Goal: Information Seeking & Learning: Learn about a topic

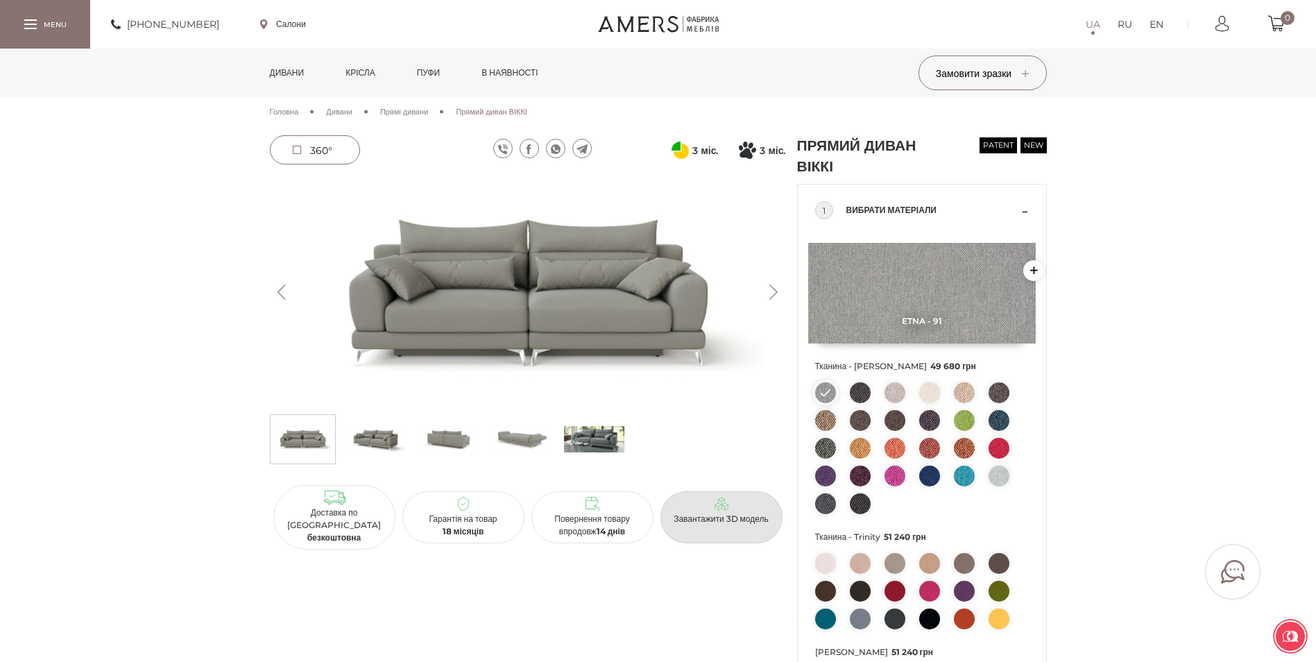
click at [756, 523] on link "Завантажити 3D модель" at bounding box center [721, 517] width 122 height 52
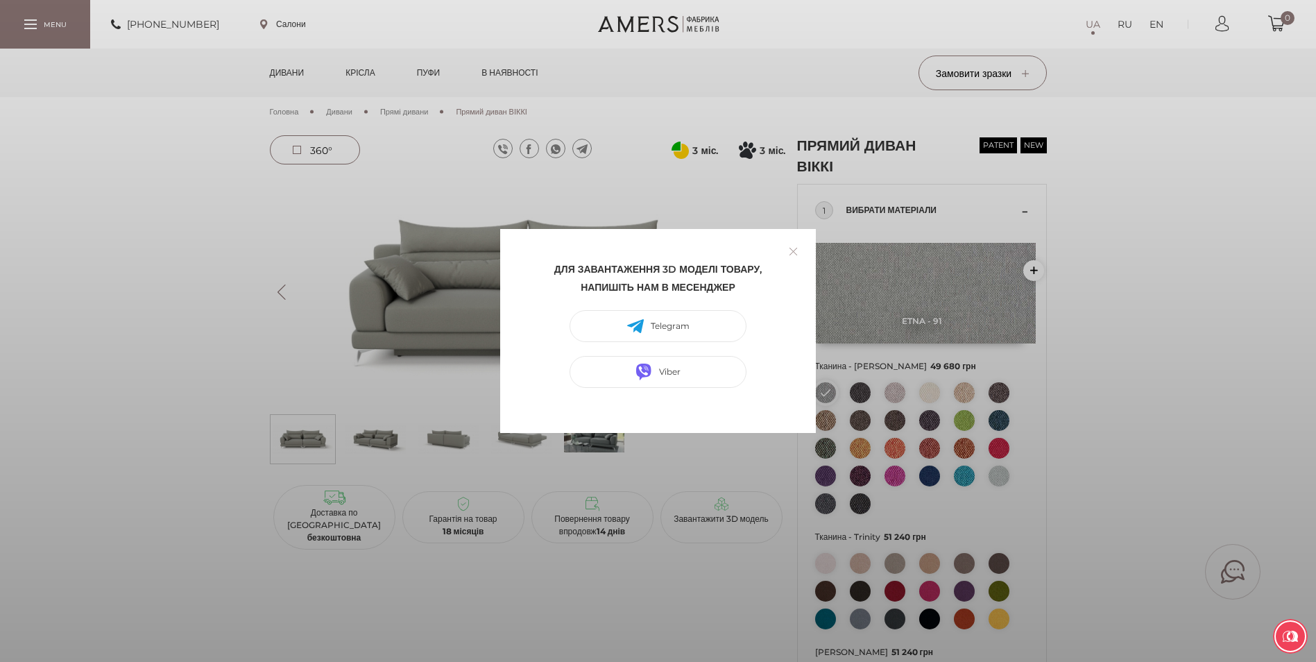
click at [793, 251] on link at bounding box center [792, 251] width 21 height 21
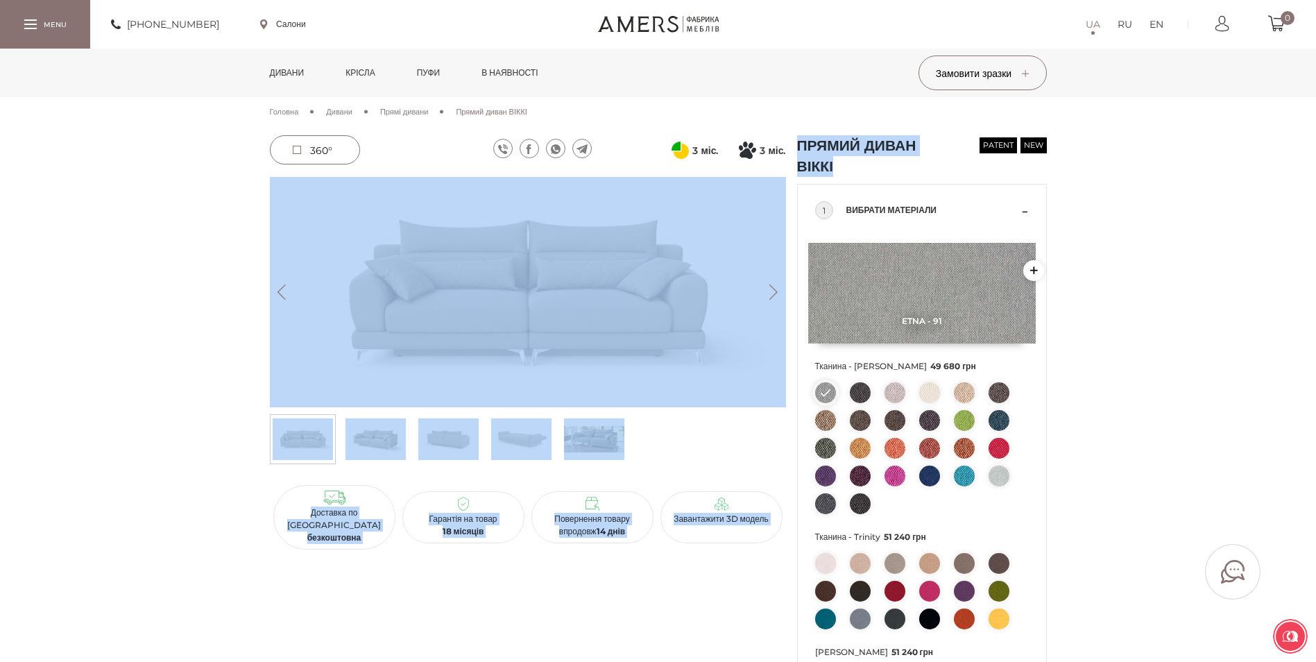
drag, startPoint x: 838, startPoint y: 168, endPoint x: 790, endPoint y: 179, distance: 49.1
click at [790, 179] on div "3 міс. ПриватБанку 3" at bounding box center [658, 658] width 788 height 1046
drag, startPoint x: 790, startPoint y: 179, endPoint x: 855, endPoint y: 163, distance: 67.1
click at [855, 163] on h1 "Прямий диван ВІККІ" at bounding box center [876, 156] width 159 height 42
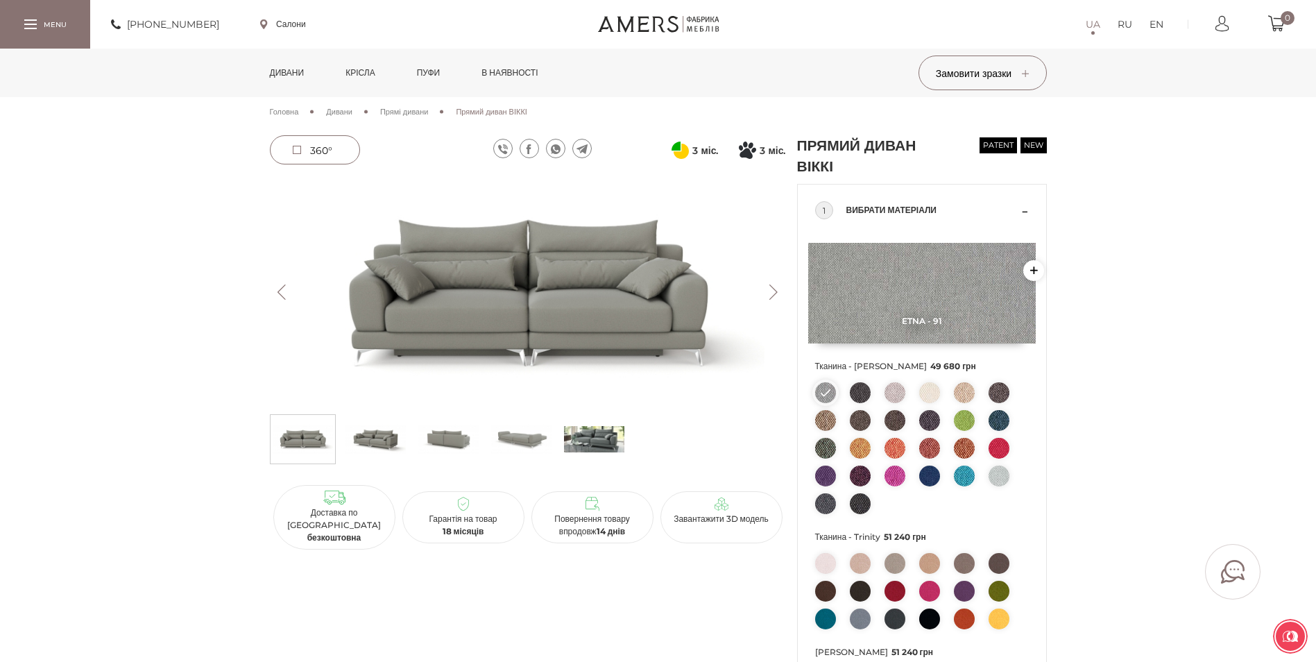
drag, startPoint x: 855, startPoint y: 171, endPoint x: 842, endPoint y: 172, distance: 13.2
click at [842, 172] on h1 "Прямий диван ВІККІ" at bounding box center [876, 156] width 159 height 42
click at [738, 492] on link "Завантажити 3D модель" at bounding box center [721, 517] width 122 height 52
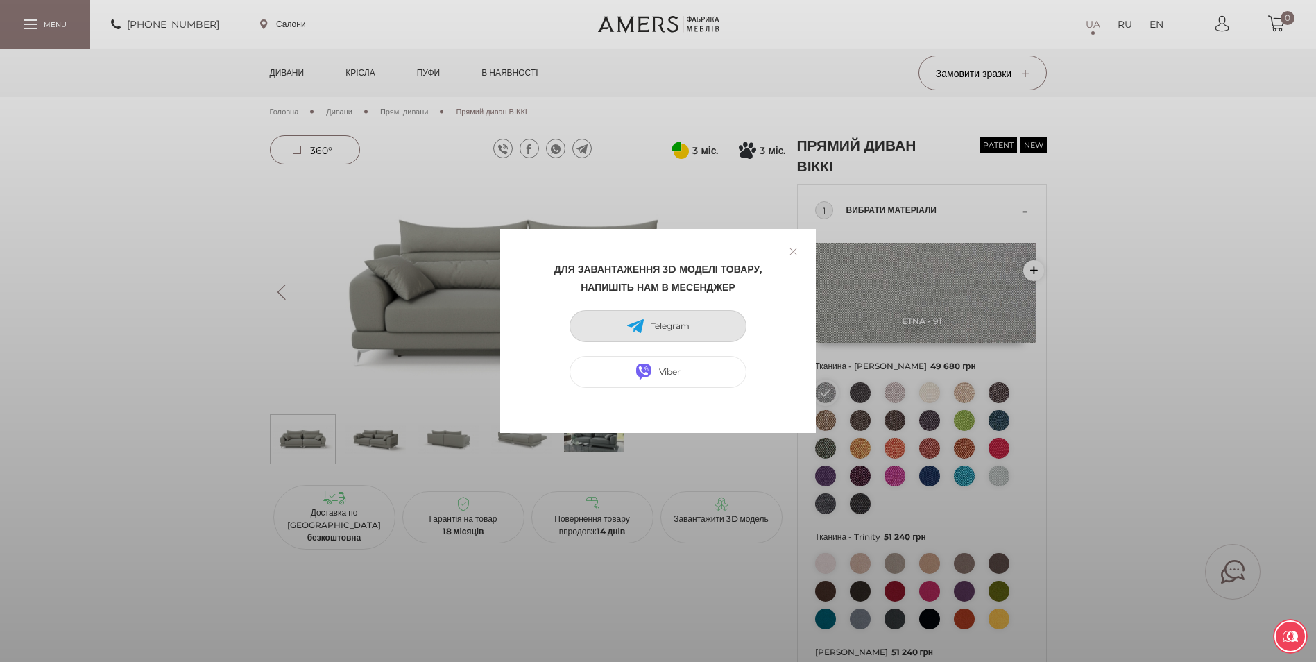
click at [736, 325] on link "Telegram" at bounding box center [657, 326] width 177 height 32
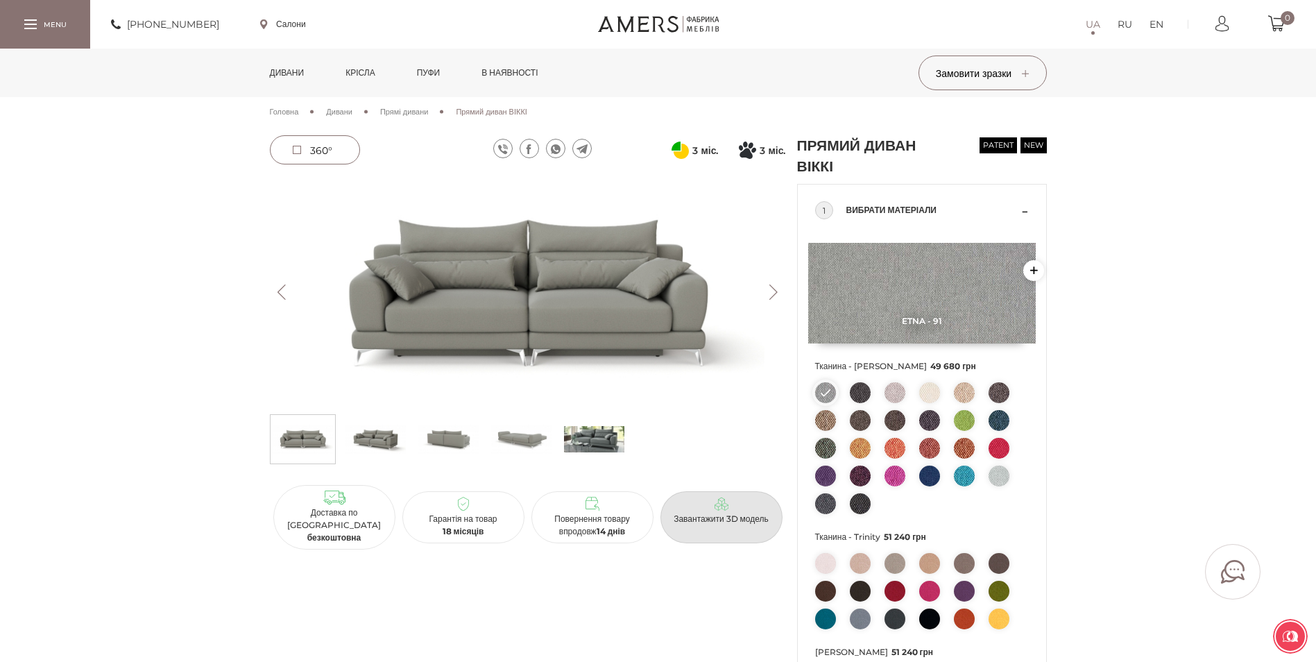
click at [677, 512] on p "Завантажити 3D модель" at bounding box center [721, 518] width 111 height 12
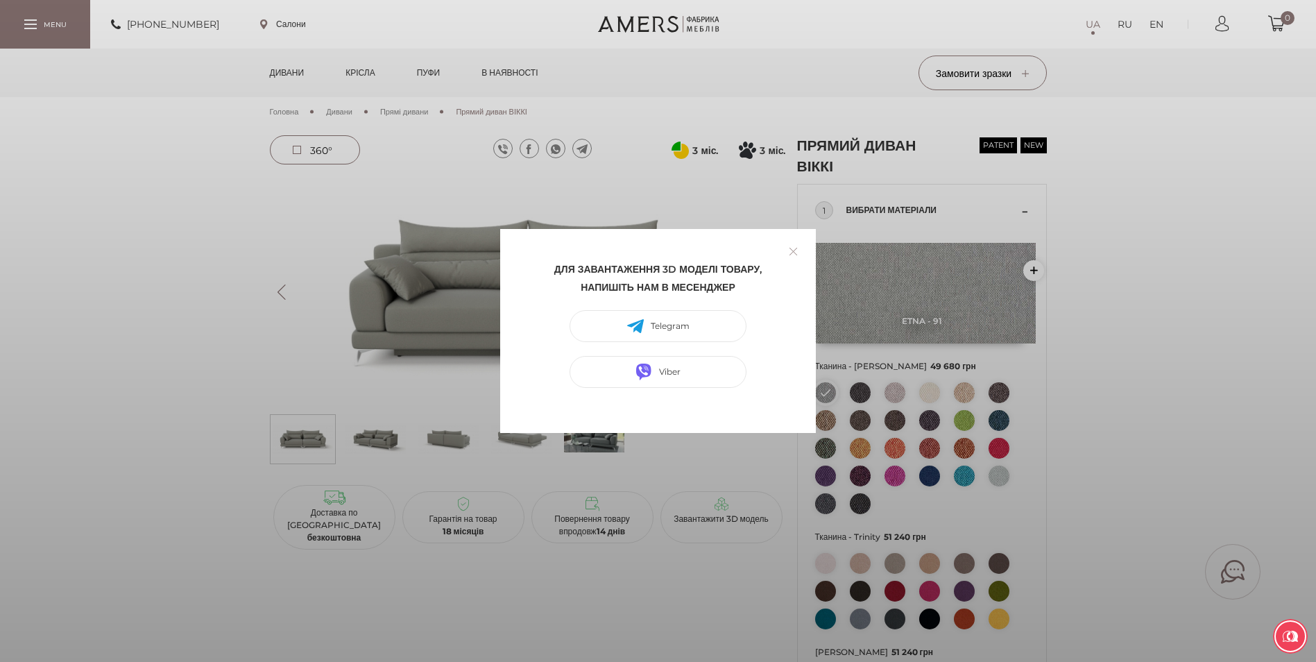
click at [586, 597] on div "Для завантаження 3D моделі товару, напишіть нам в месенджер Telegram Viber" at bounding box center [658, 331] width 1316 height 662
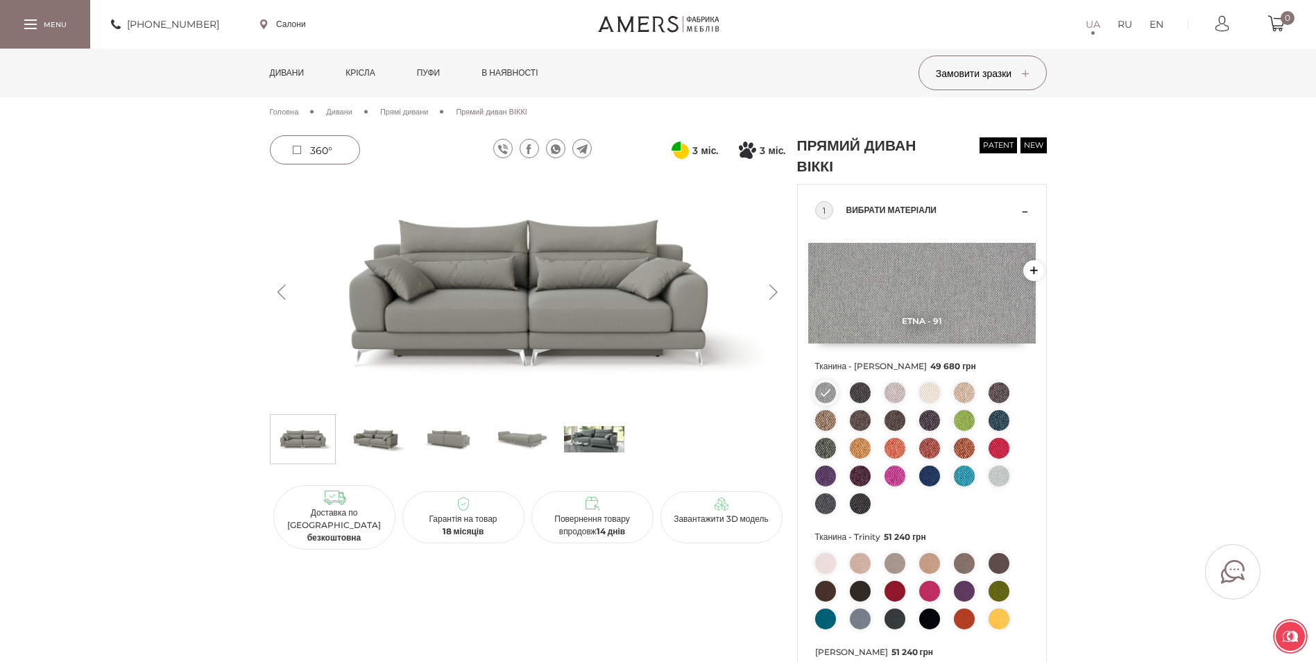
click at [674, 512] on p "Завантажити 3D модель" at bounding box center [721, 518] width 111 height 12
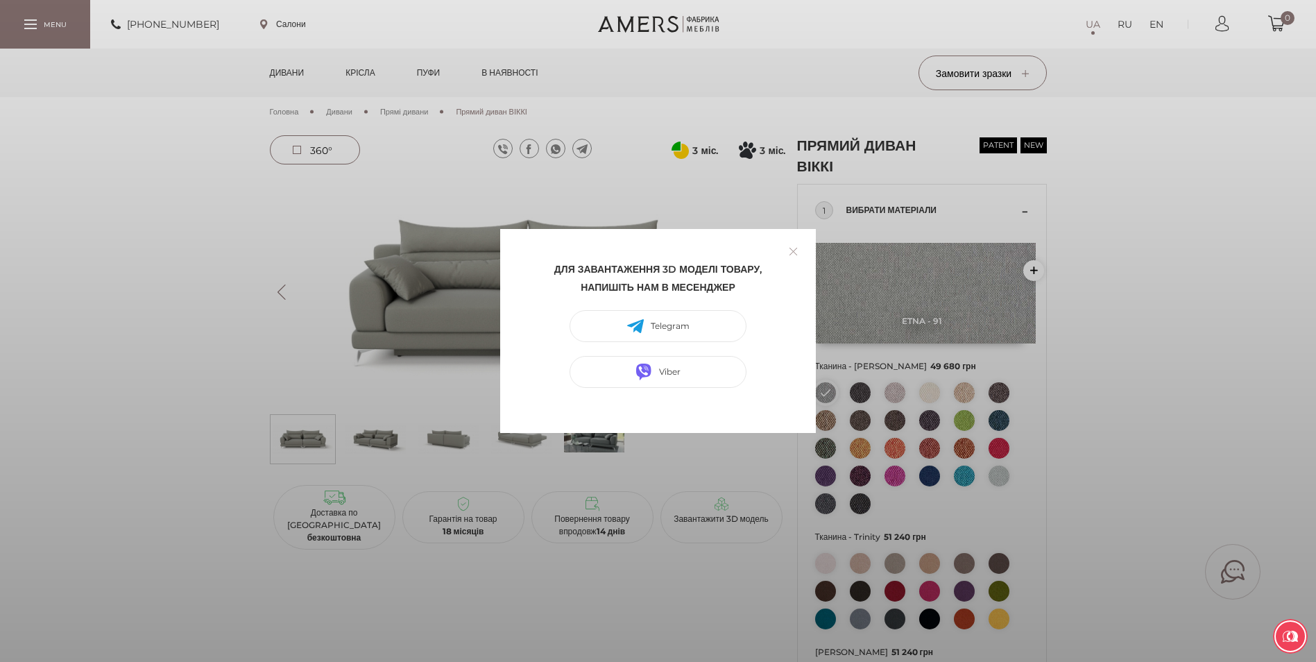
click at [859, 147] on div "Для завантаження 3D моделі товару, напишіть нам в месенджер Telegram Viber" at bounding box center [658, 331] width 1316 height 662
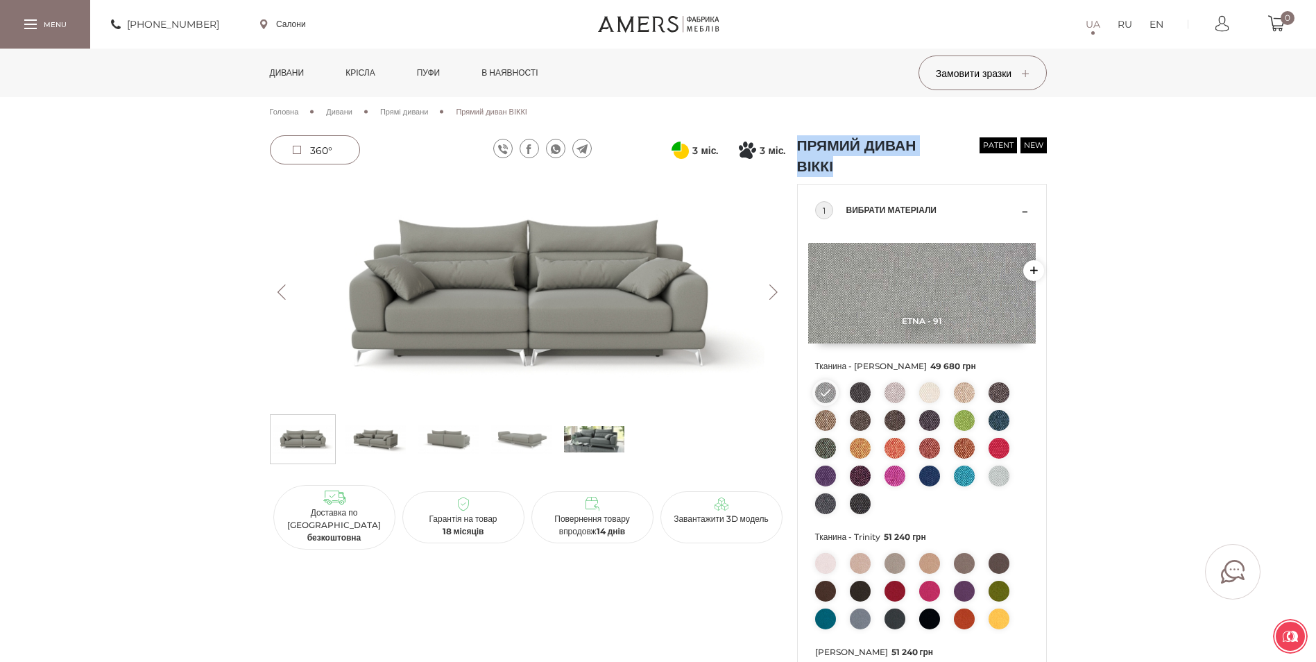
drag, startPoint x: 855, startPoint y: 163, endPoint x: 800, endPoint y: 141, distance: 59.1
click at [800, 141] on h1 "Прямий диван ВІККІ" at bounding box center [876, 156] width 159 height 42
copy h1 "Прямий диван ВІККІ"
click at [1146, 52] on div "Дивани Кутові дивани Дивани" at bounding box center [658, 73] width 1316 height 49
drag, startPoint x: 852, startPoint y: 171, endPoint x: 792, endPoint y: 152, distance: 62.7
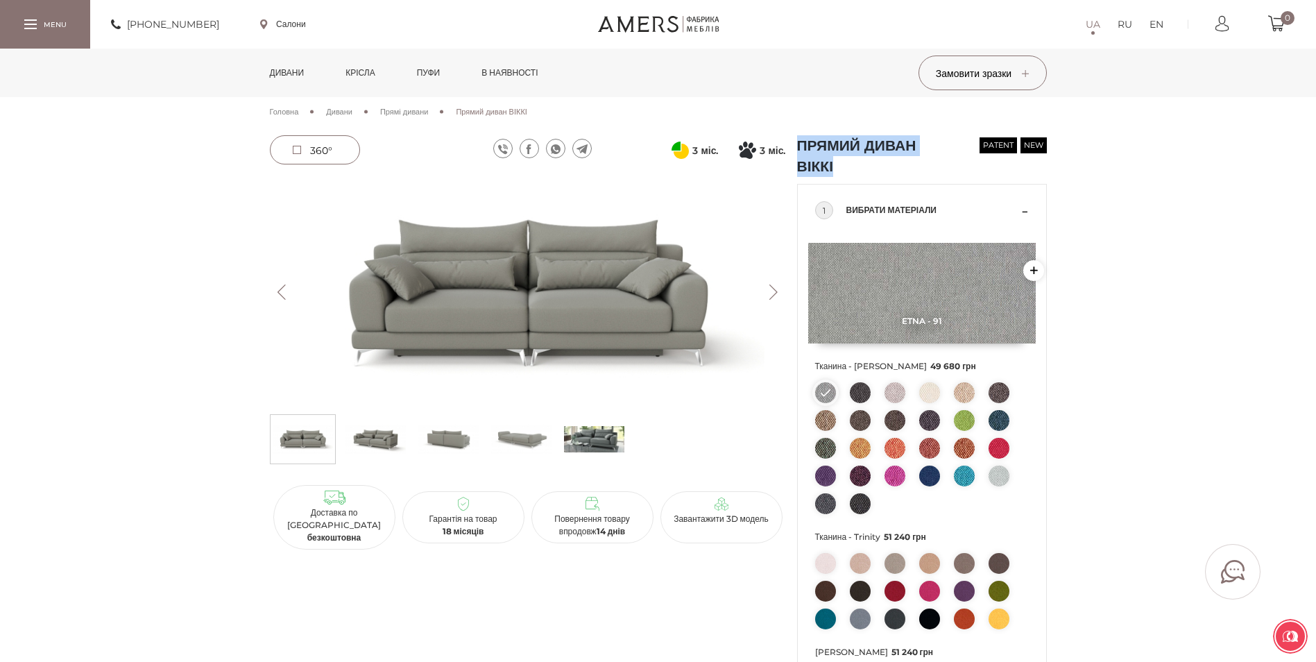
click at [792, 152] on div "Прямий диван ВІККІ new patent 1 Вибрати матеріали Etna - 91 49 680 грн" at bounding box center [921, 658] width 261 height 1046
copy h1 "Прямий диван ВІККІ"
click at [503, 328] on img at bounding box center [528, 292] width 516 height 230
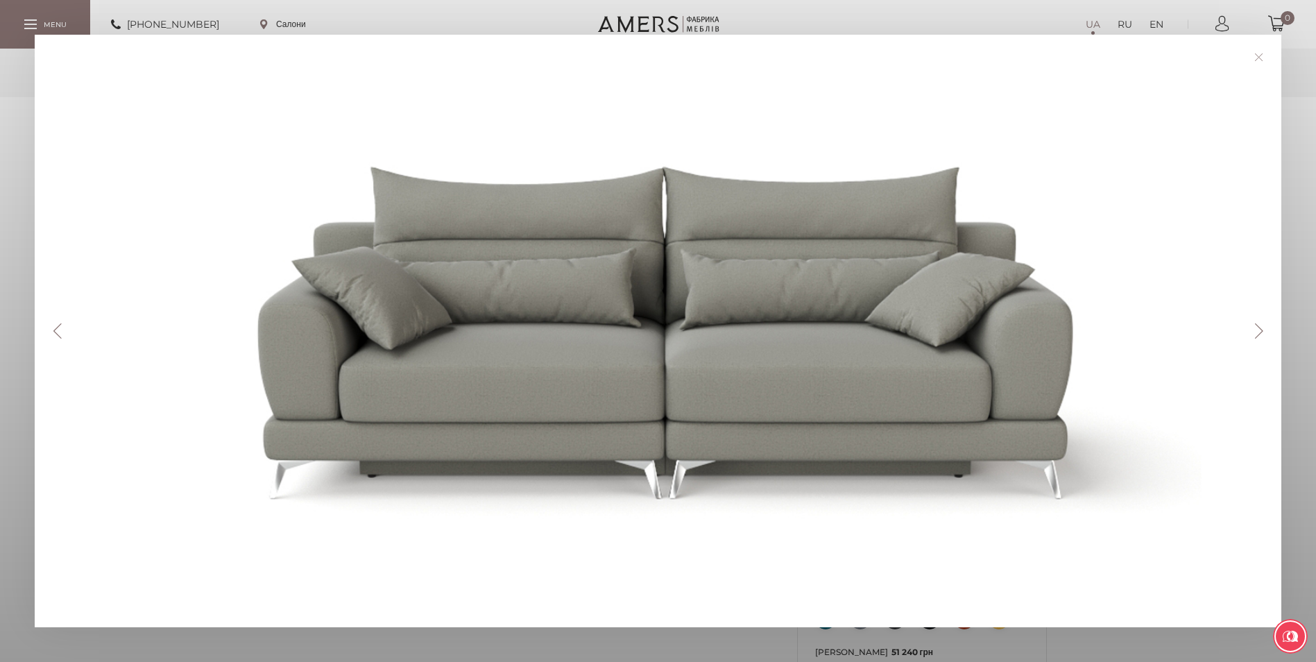
click at [261, 579] on div at bounding box center [662, 330] width 1187 height 523
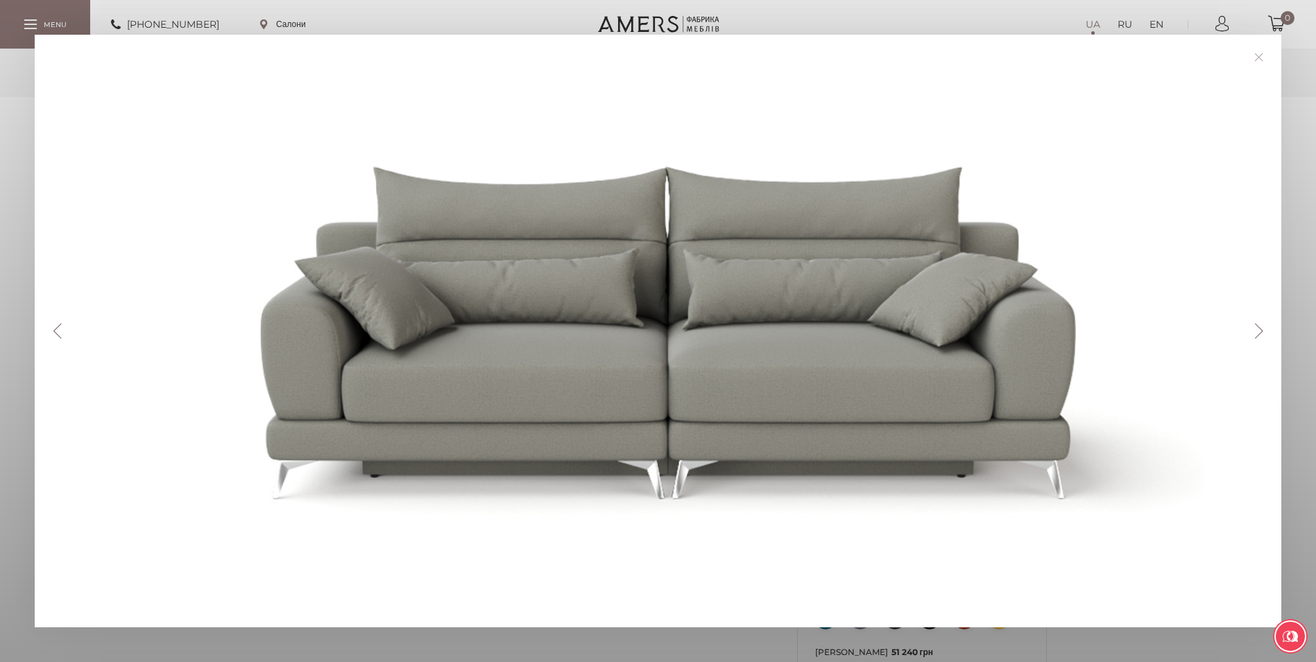
drag, startPoint x: 166, startPoint y: 109, endPoint x: 659, endPoint y: 420, distance: 582.6
click at [659, 420] on div at bounding box center [665, 330] width 1187 height 523
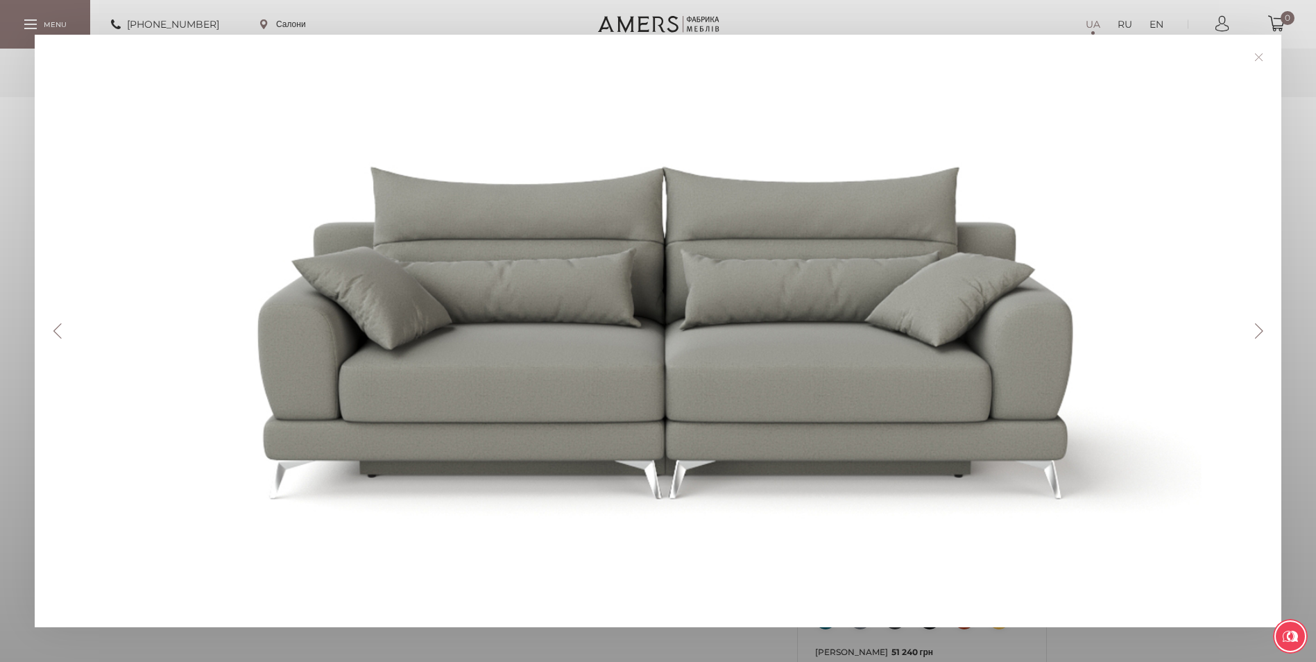
click at [21, 188] on div "Previous Next" at bounding box center [658, 331] width 1316 height 662
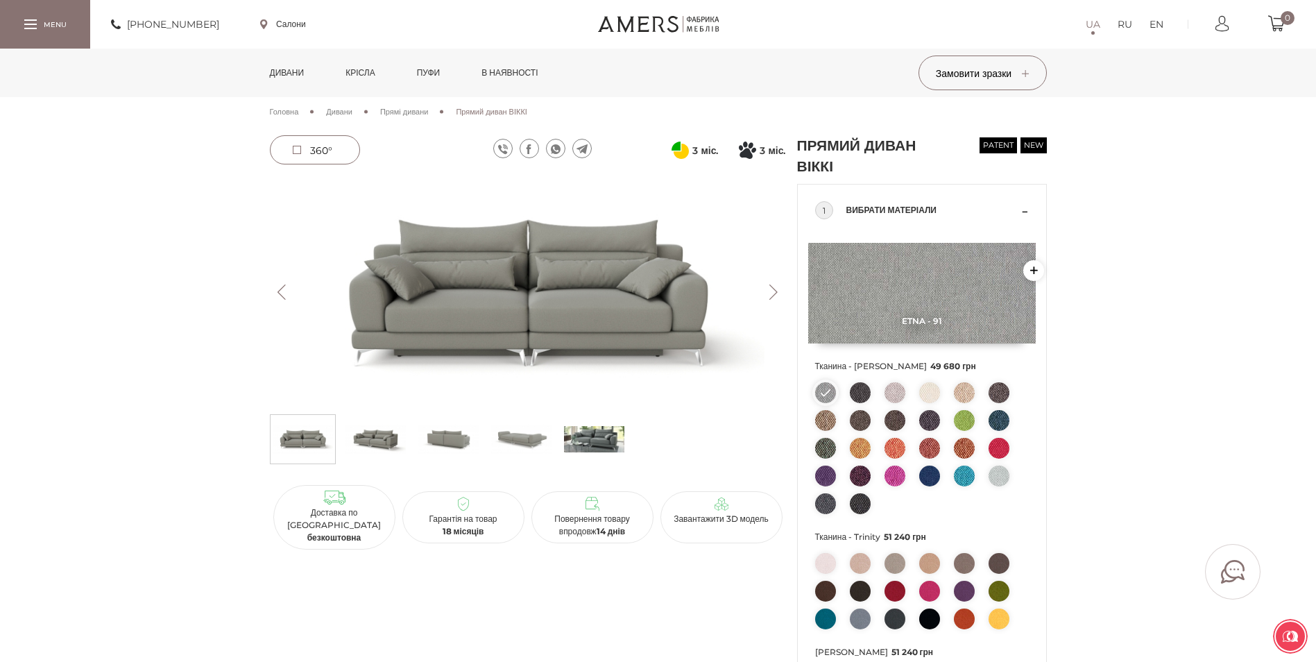
click at [402, 441] on img at bounding box center [375, 439] width 60 height 42
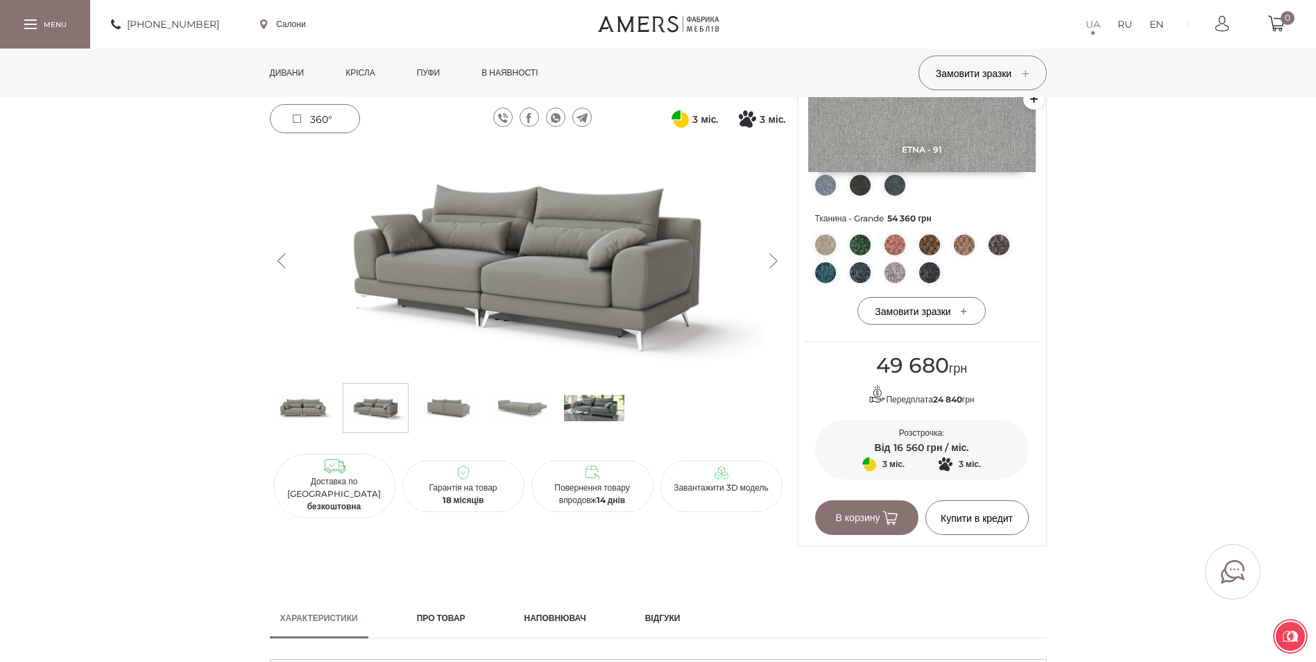
scroll to position [555, 0]
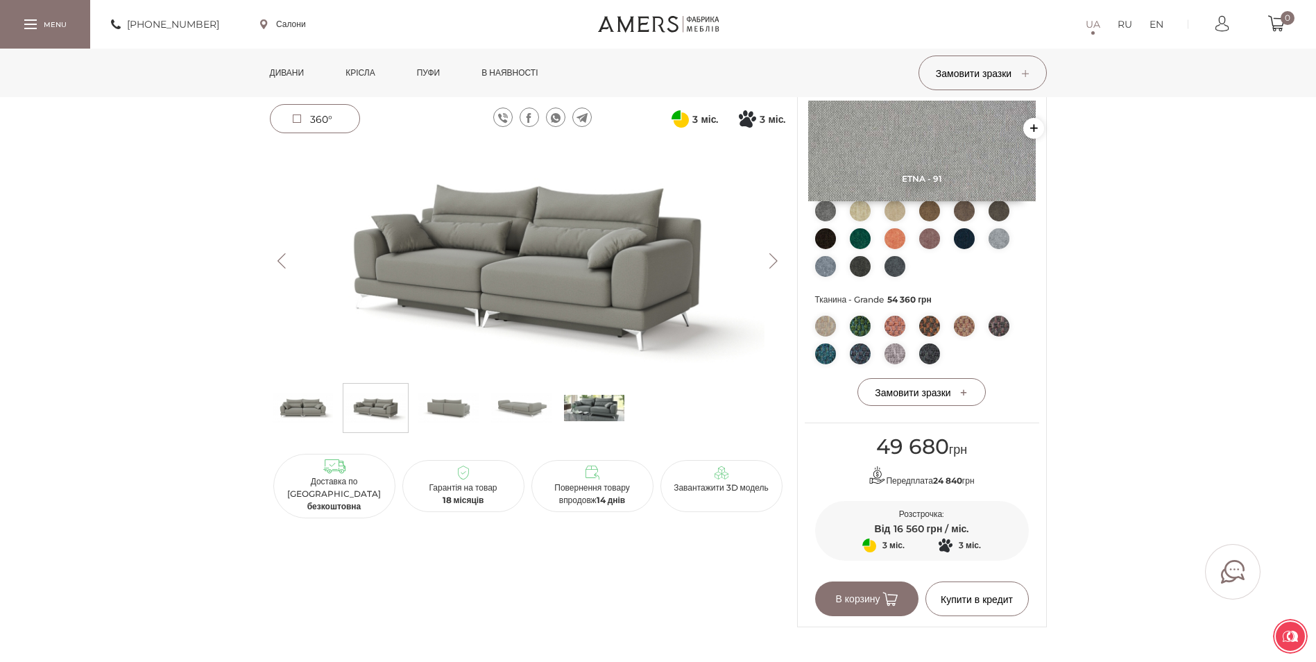
click at [610, 274] on img at bounding box center [528, 261] width 516 height 230
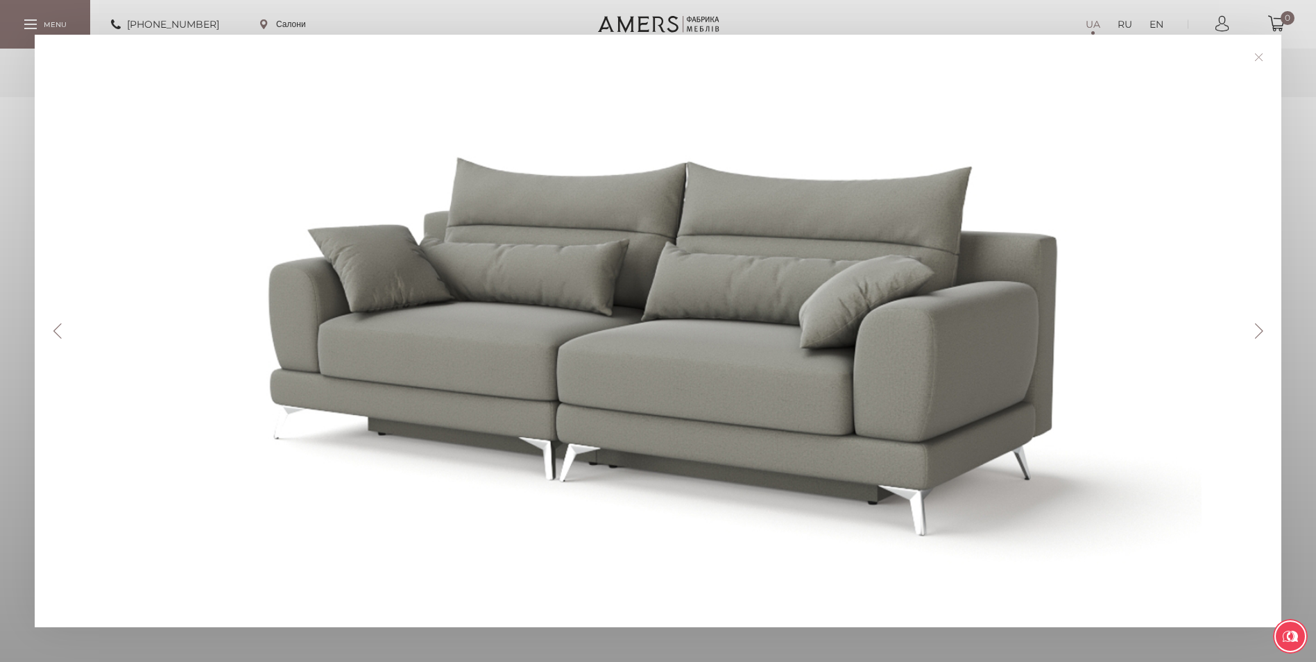
click at [1259, 334] on button "Next" at bounding box center [1258, 330] width 24 height 15
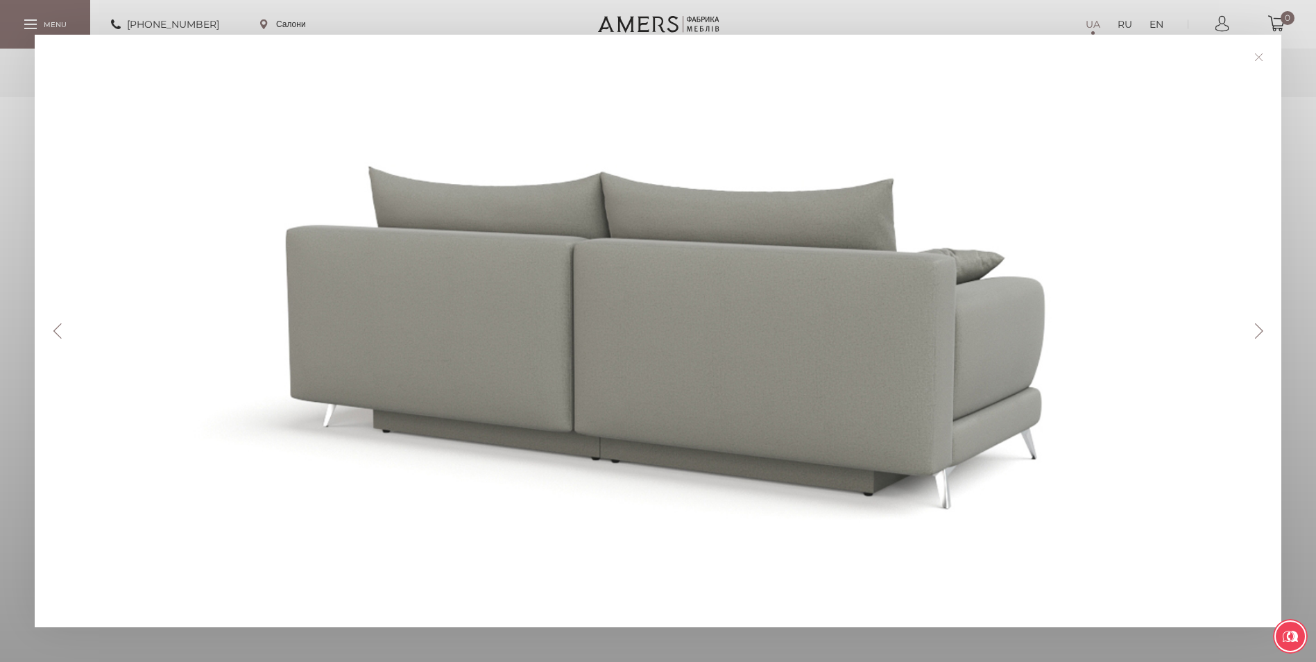
click at [1259, 334] on button "Next" at bounding box center [1258, 330] width 24 height 15
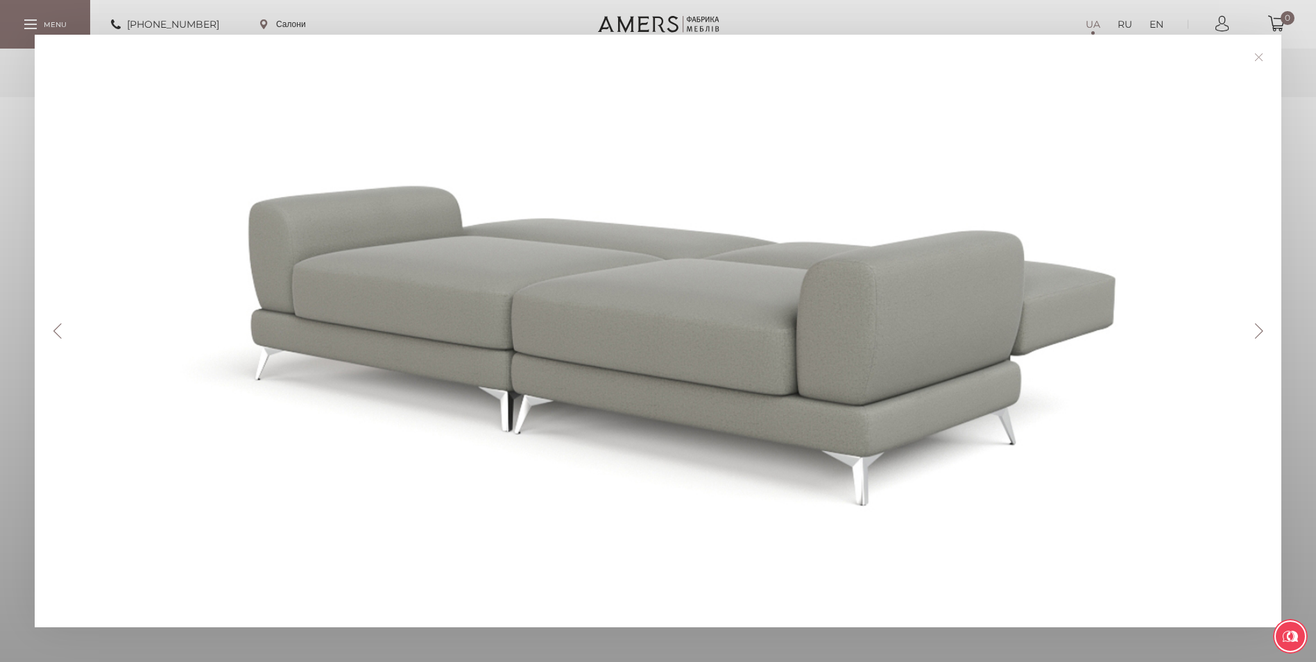
click at [1259, 334] on button "Next" at bounding box center [1258, 330] width 24 height 15
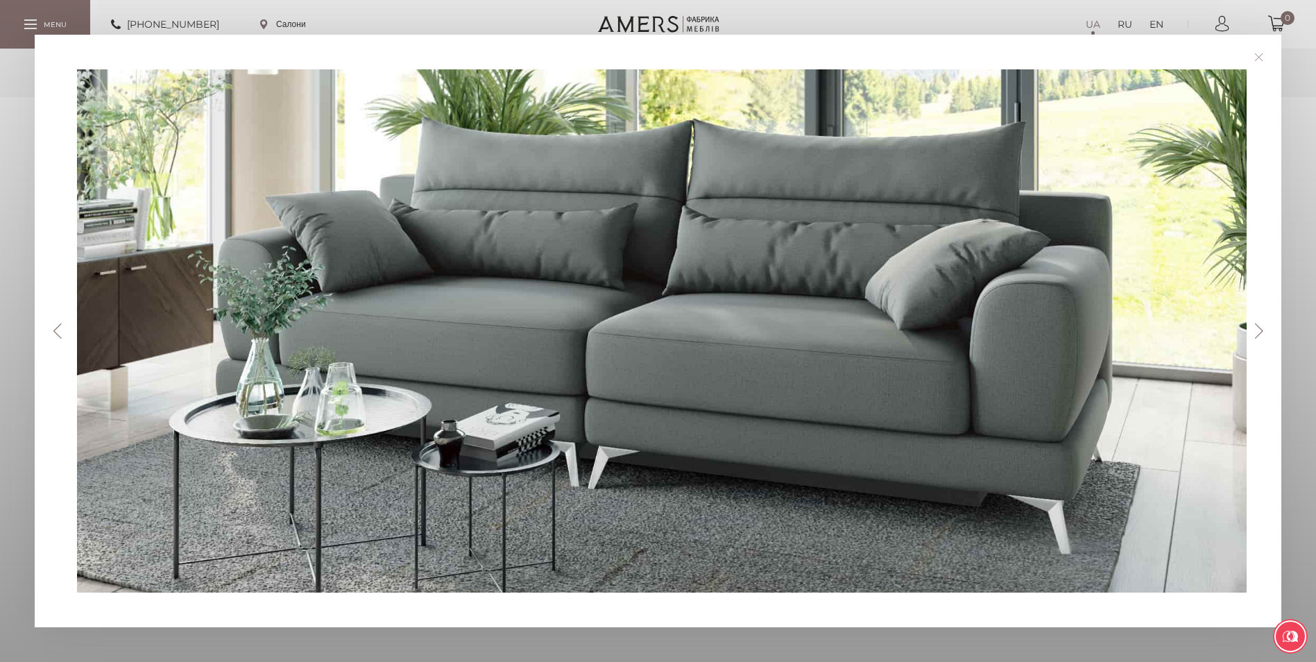
click at [1259, 334] on button "Next" at bounding box center [1258, 330] width 24 height 15
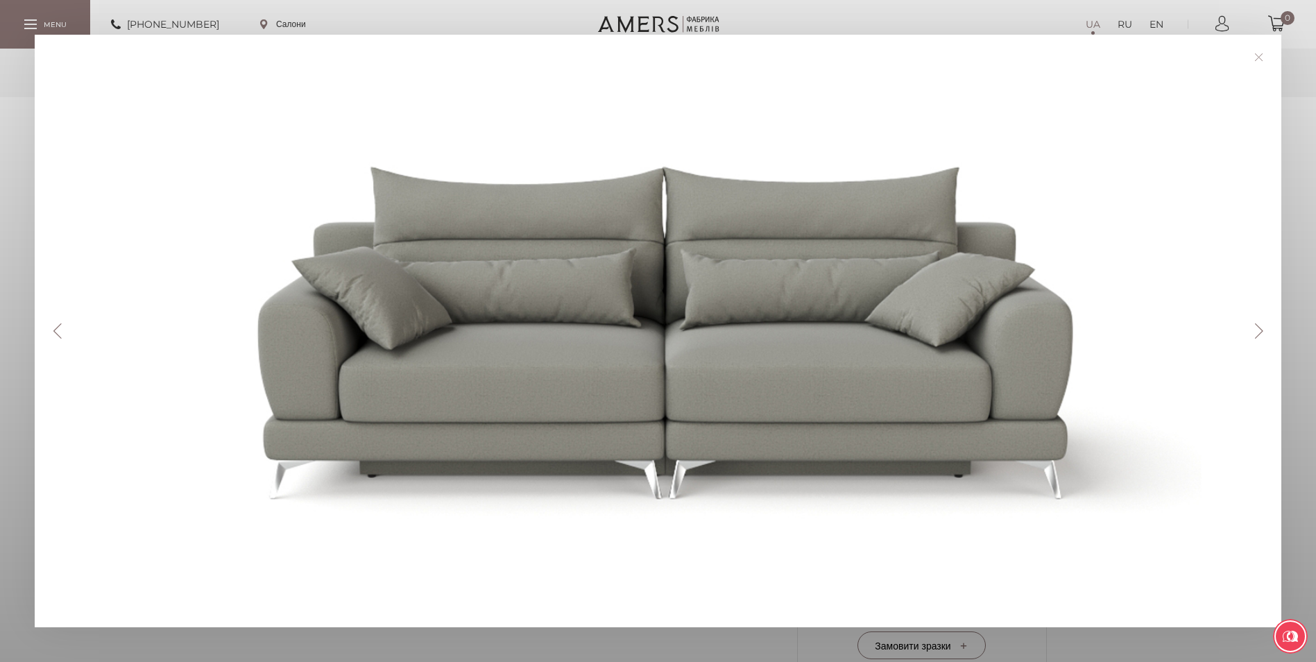
scroll to position [277, 0]
click at [37, 28] on div "Previous Next" at bounding box center [658, 331] width 1316 height 662
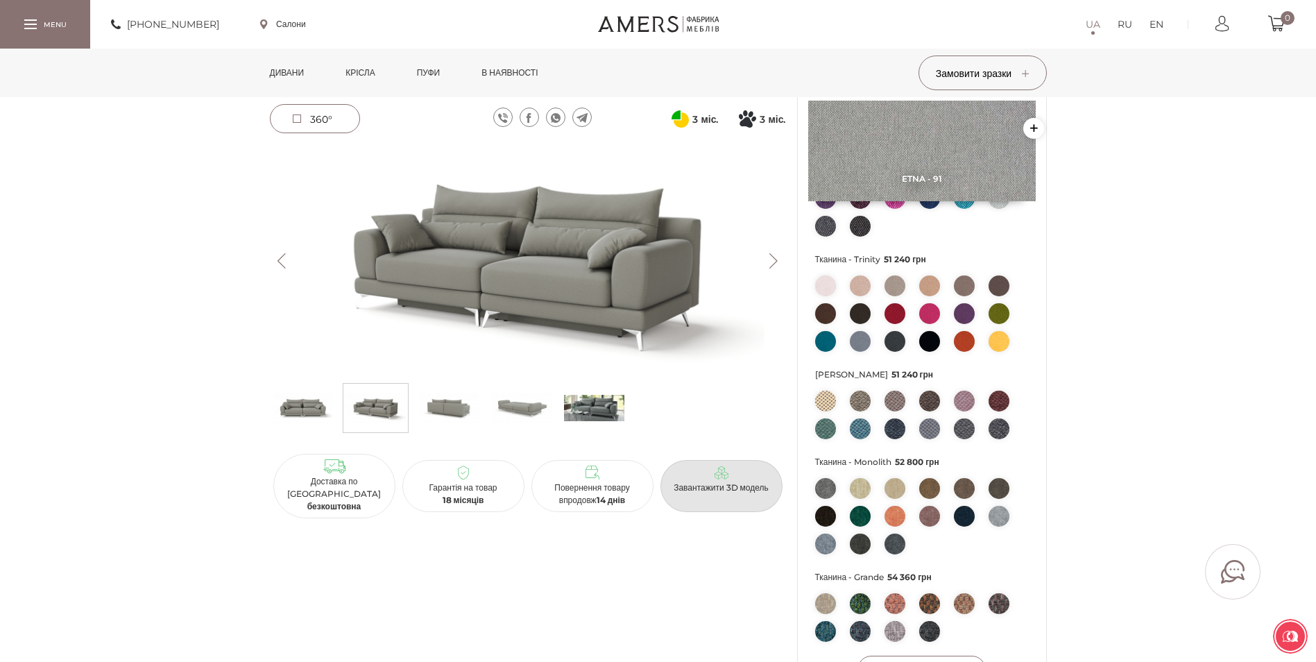
click at [698, 460] on link "Завантажити 3D модель" at bounding box center [721, 486] width 122 height 52
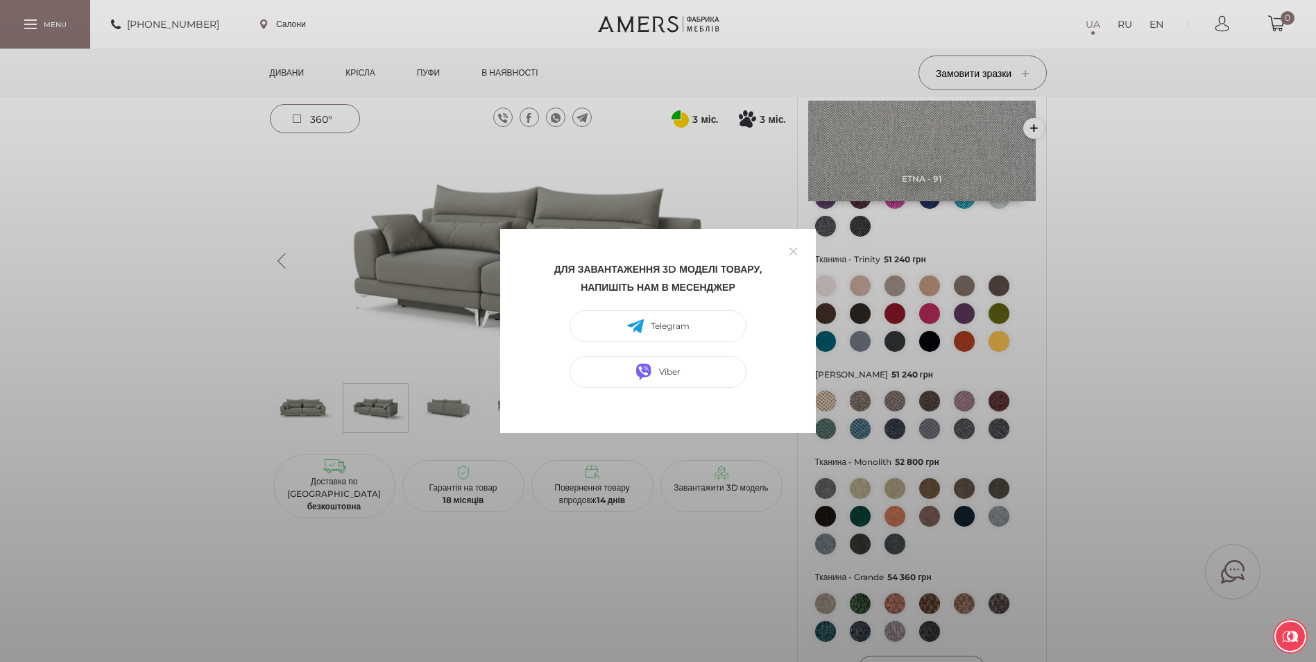
click at [784, 248] on link at bounding box center [792, 251] width 21 height 21
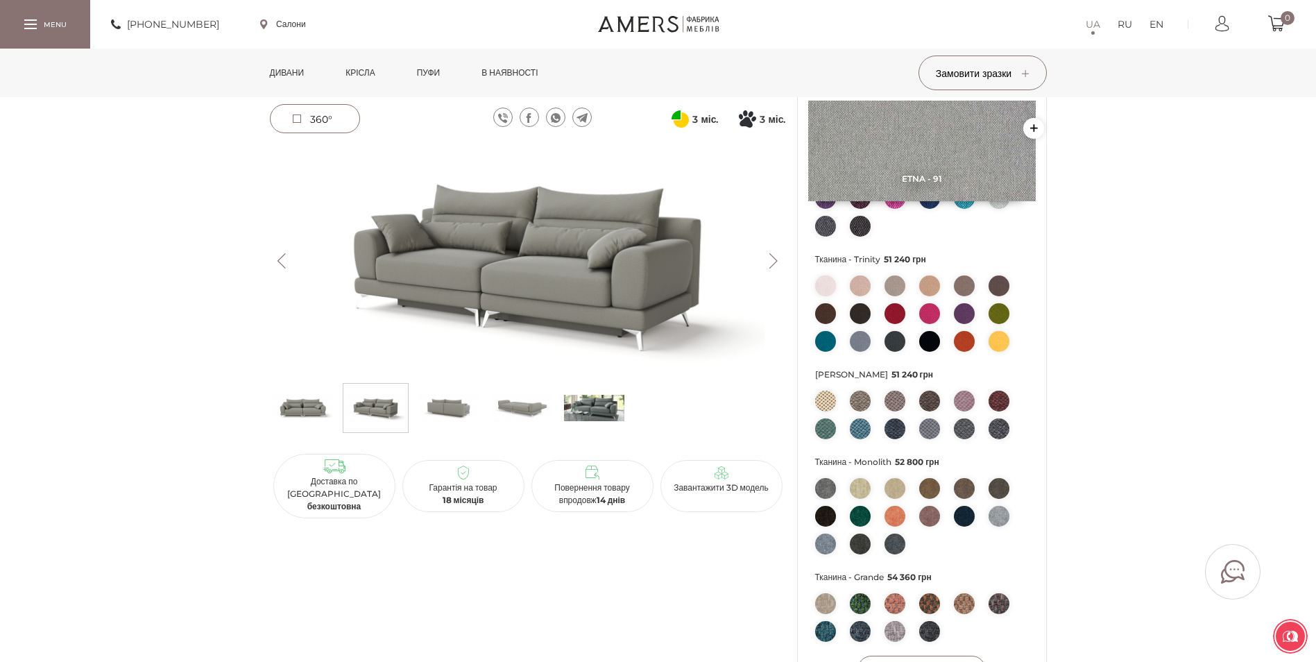
click at [906, 158] on img at bounding box center [921, 151] width 227 height 101
drag, startPoint x: 893, startPoint y: 159, endPoint x: 964, endPoint y: 155, distance: 71.6
click at [893, 159] on img at bounding box center [921, 151] width 227 height 101
click at [914, 173] on img at bounding box center [921, 151] width 227 height 101
click at [920, 177] on span "Etna - 91" at bounding box center [921, 178] width 227 height 10
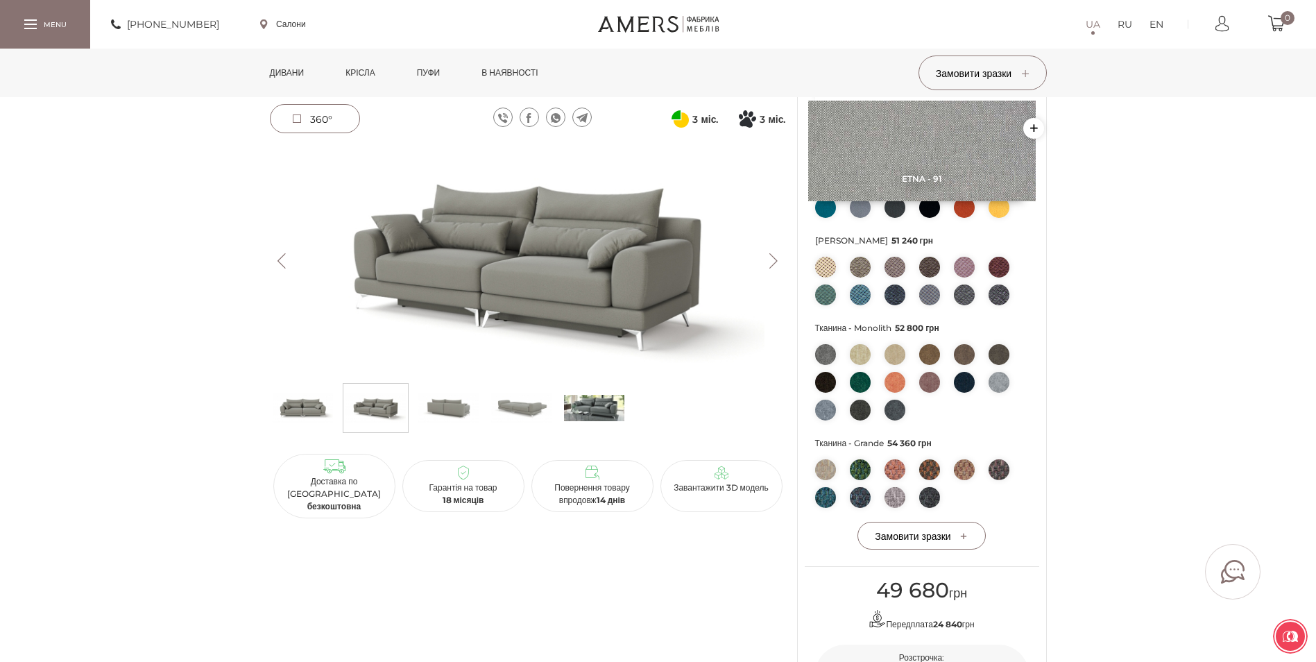
scroll to position [416, 0]
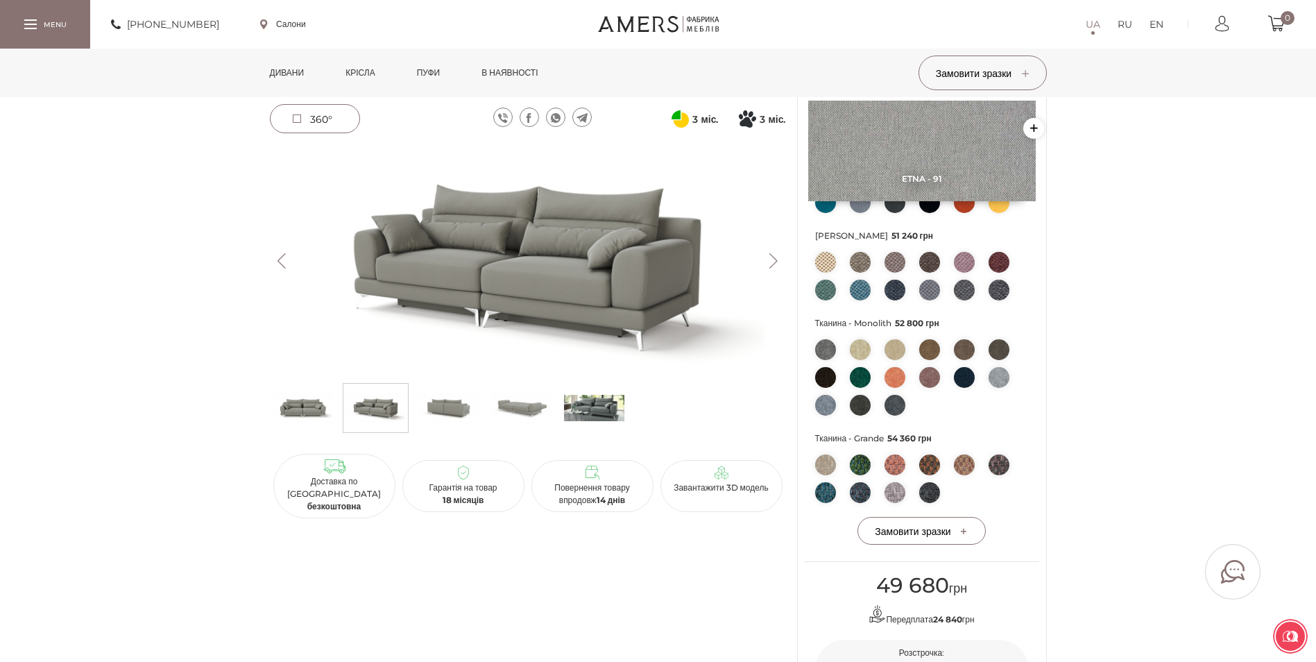
click at [574, 400] on img at bounding box center [594, 408] width 60 height 42
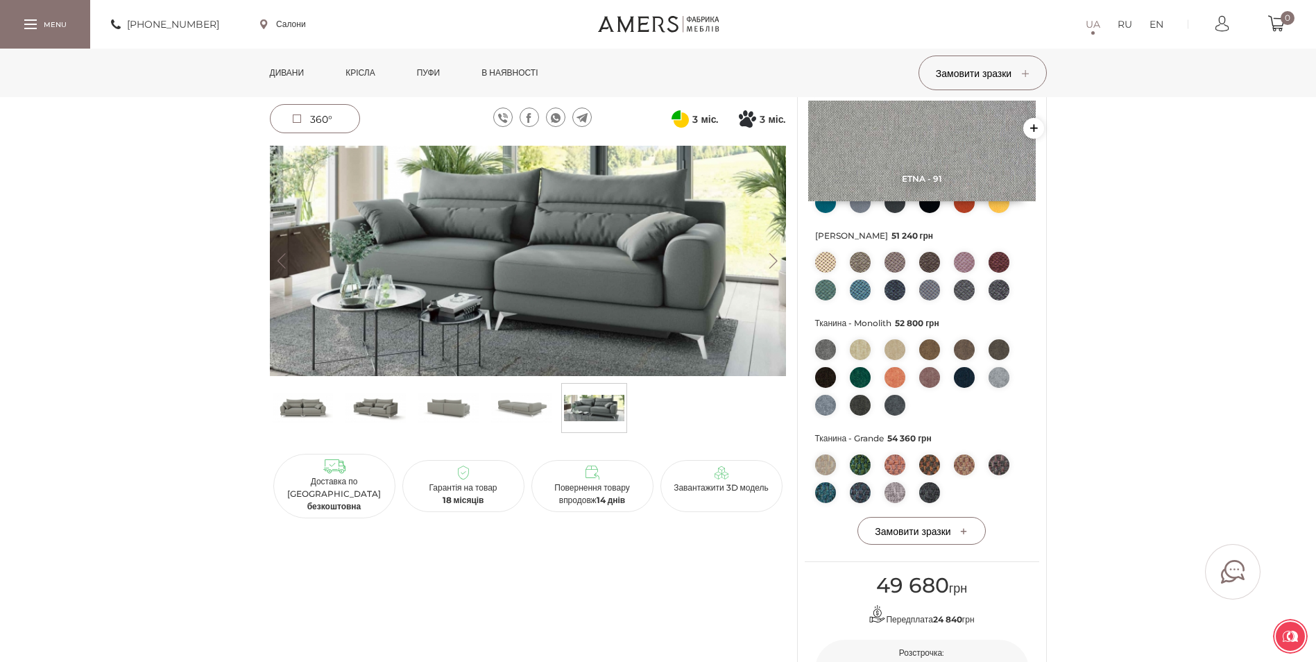
click at [304, 420] on img at bounding box center [303, 408] width 60 height 42
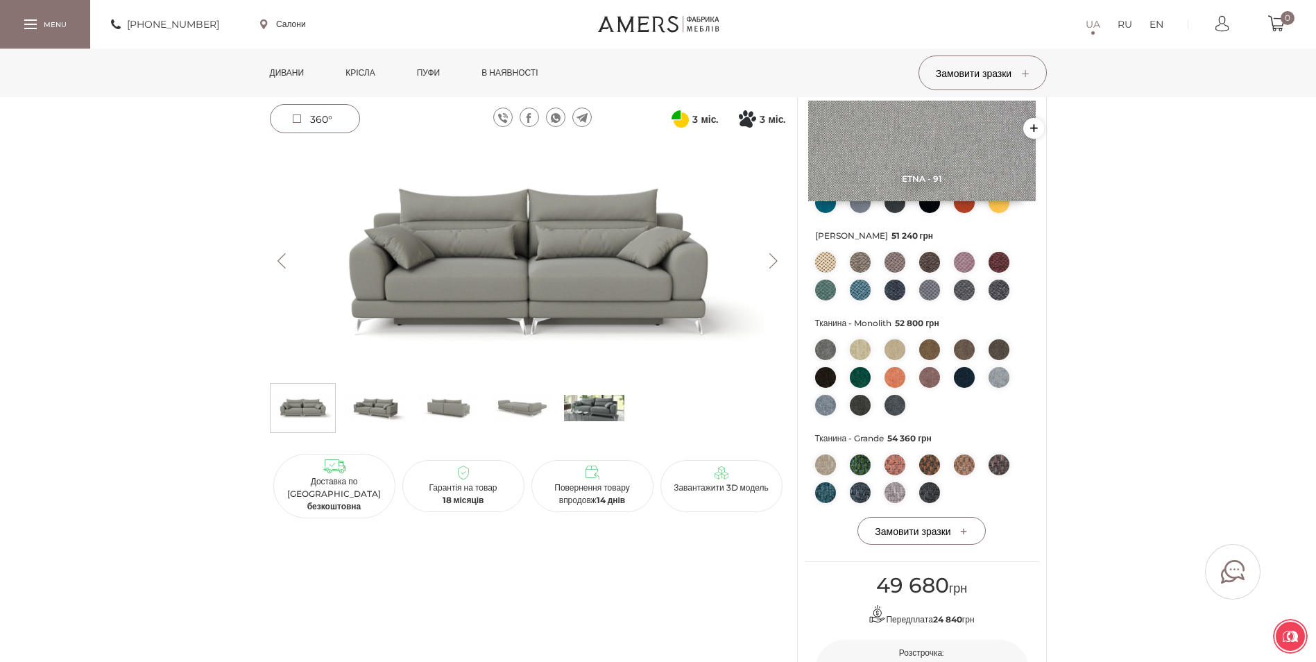
click at [373, 413] on img at bounding box center [375, 408] width 60 height 42
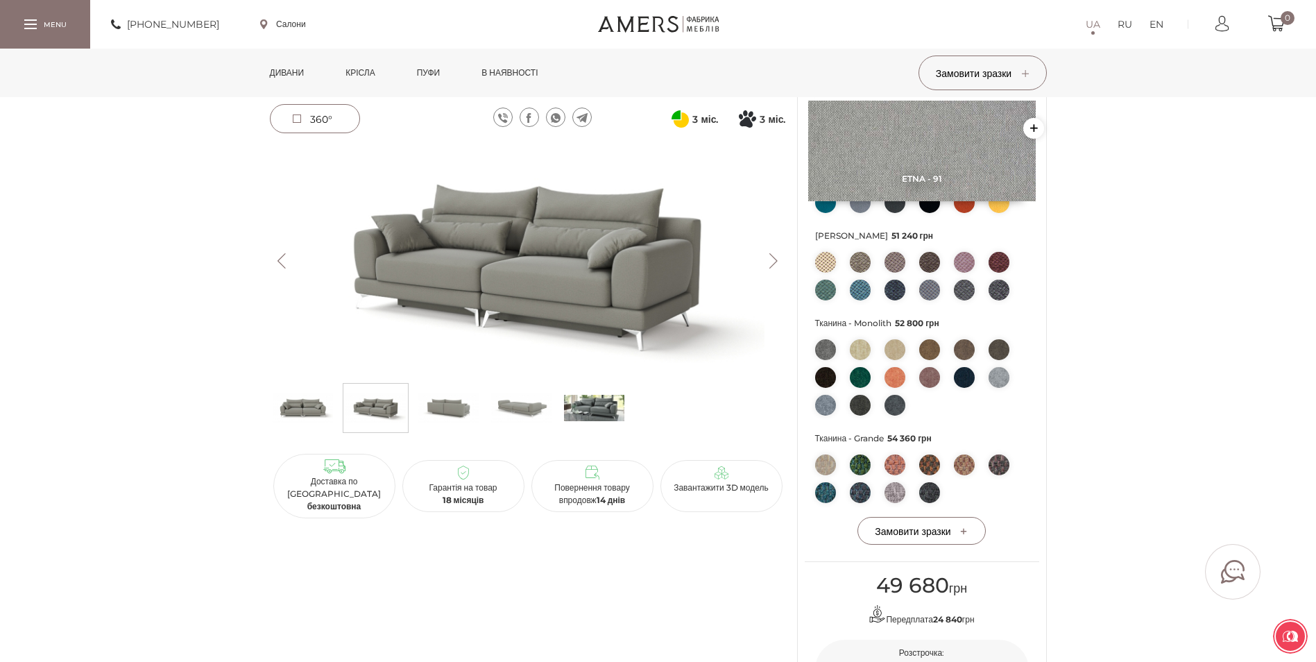
click at [435, 415] on img at bounding box center [448, 408] width 60 height 42
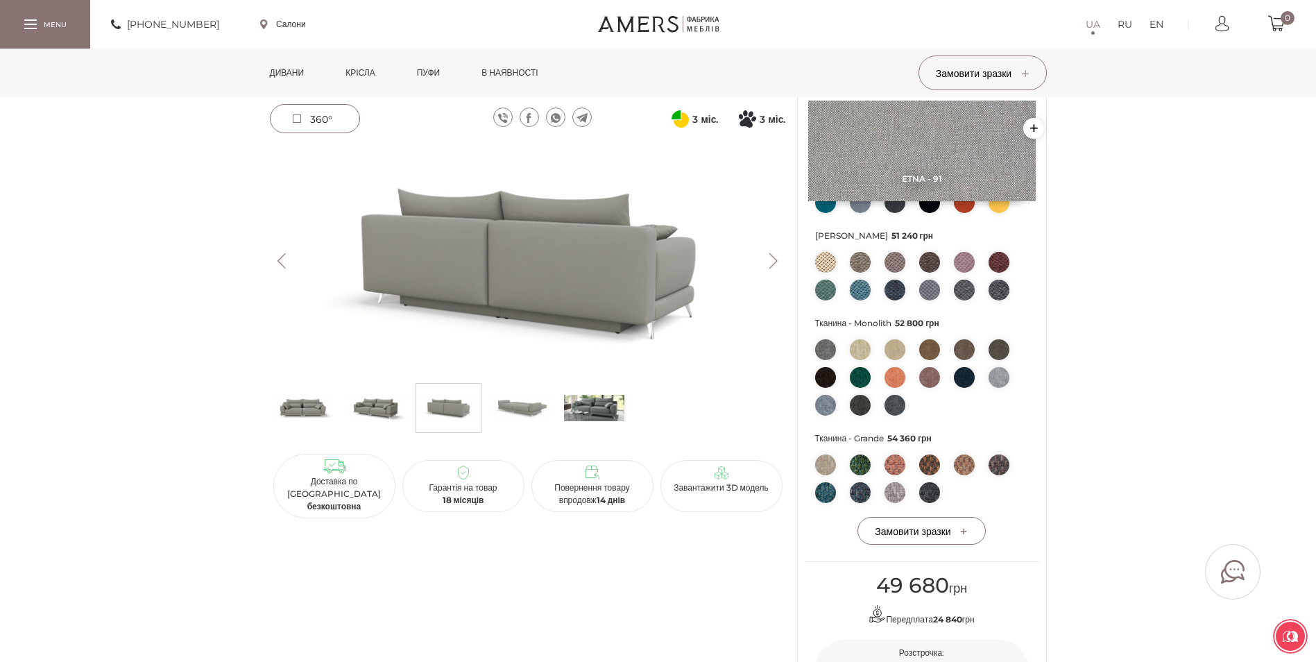
click at [485, 406] on ul at bounding box center [528, 411] width 516 height 57
click at [505, 405] on img at bounding box center [521, 408] width 60 height 42
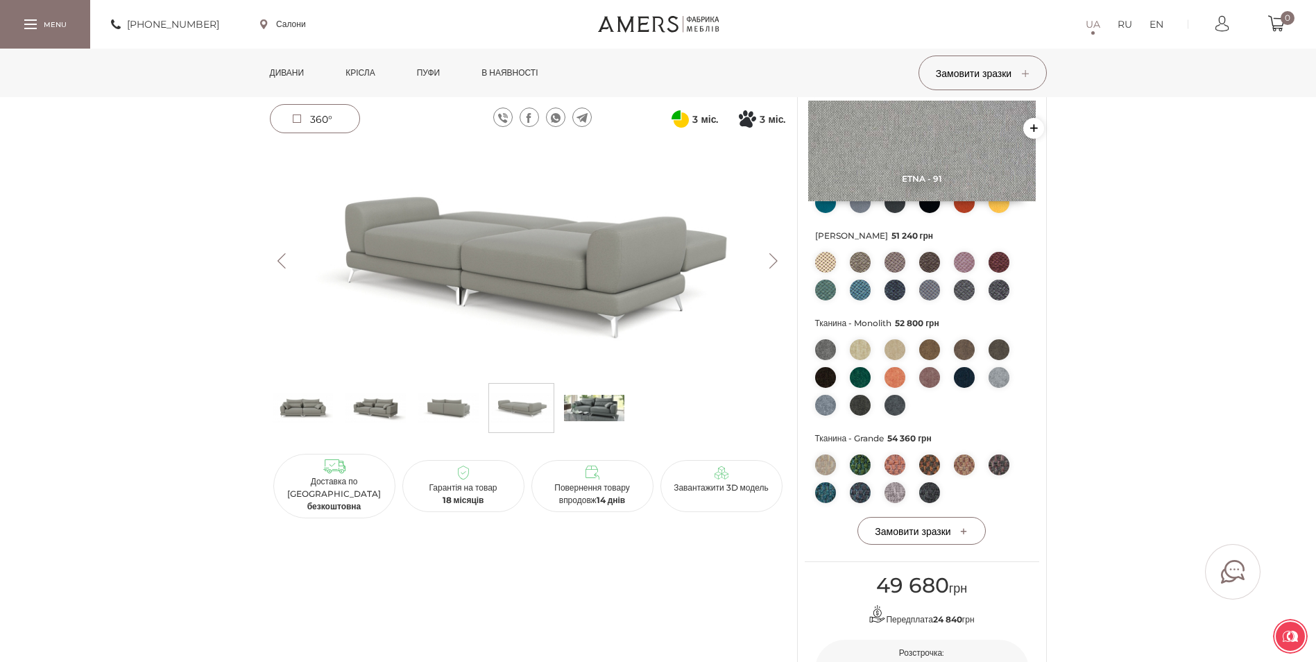
click at [562, 403] on li at bounding box center [594, 408] width 66 height 50
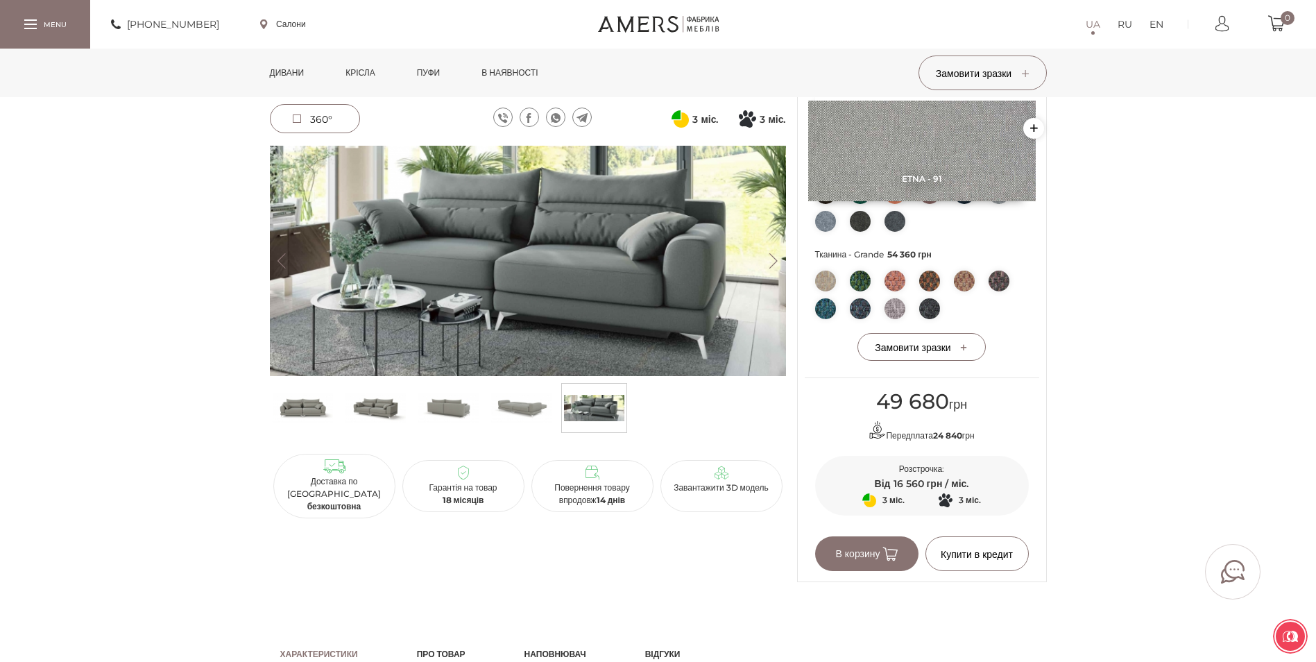
scroll to position [531, 0]
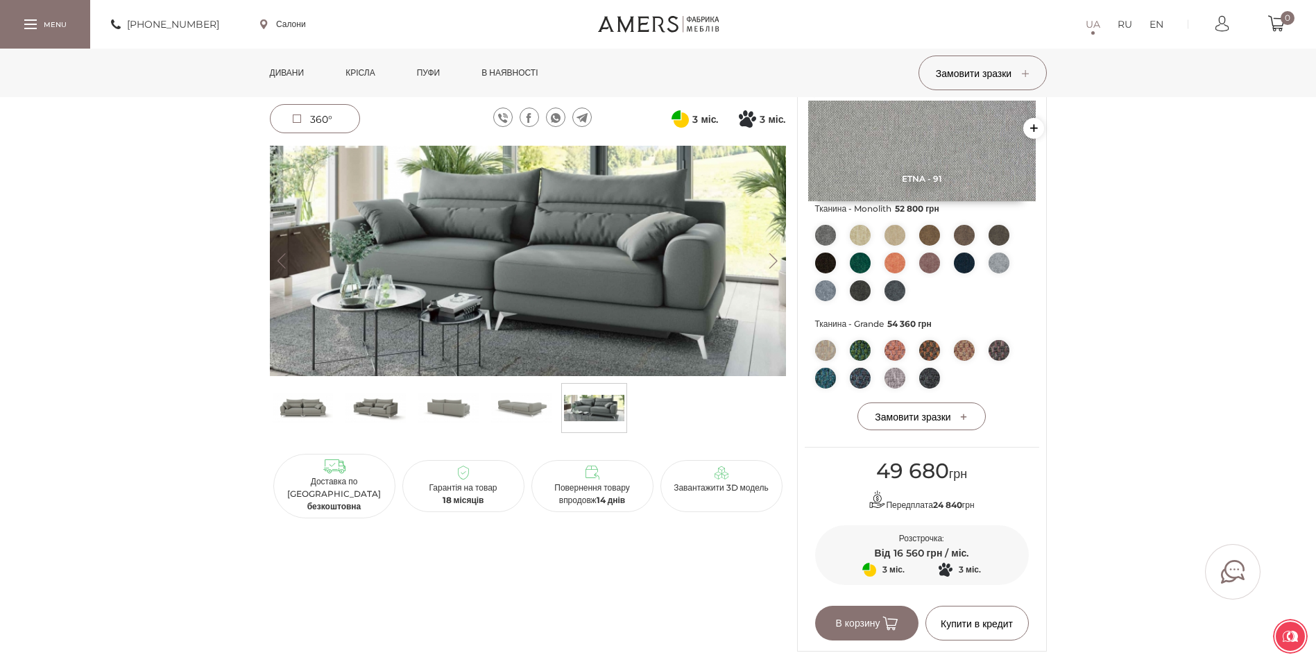
click at [863, 236] on img at bounding box center [860, 235] width 21 height 21
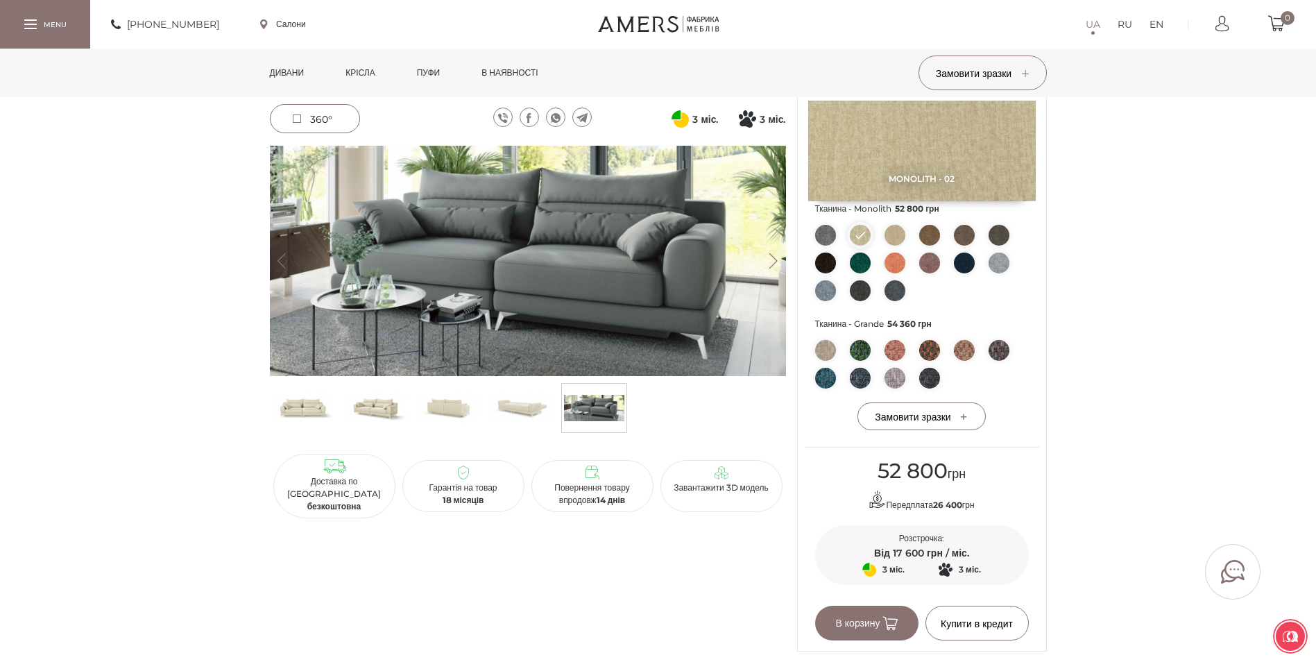
click at [374, 415] on img at bounding box center [375, 408] width 60 height 42
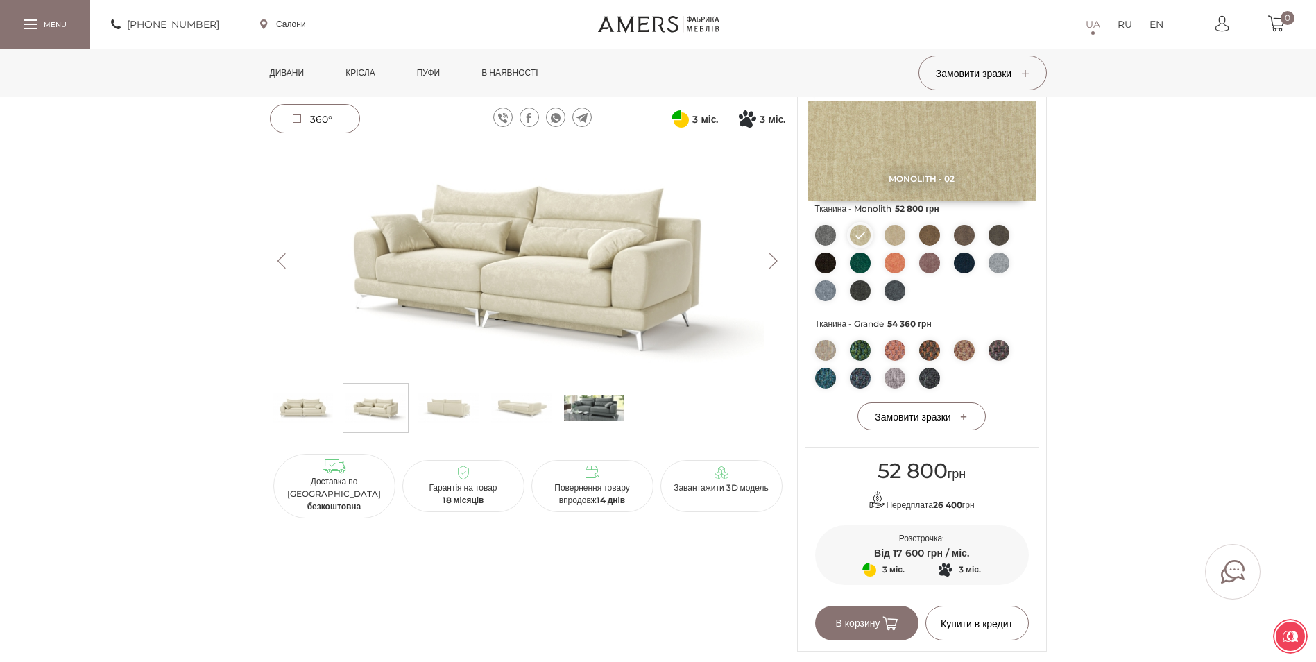
click at [307, 415] on img at bounding box center [303, 408] width 60 height 42
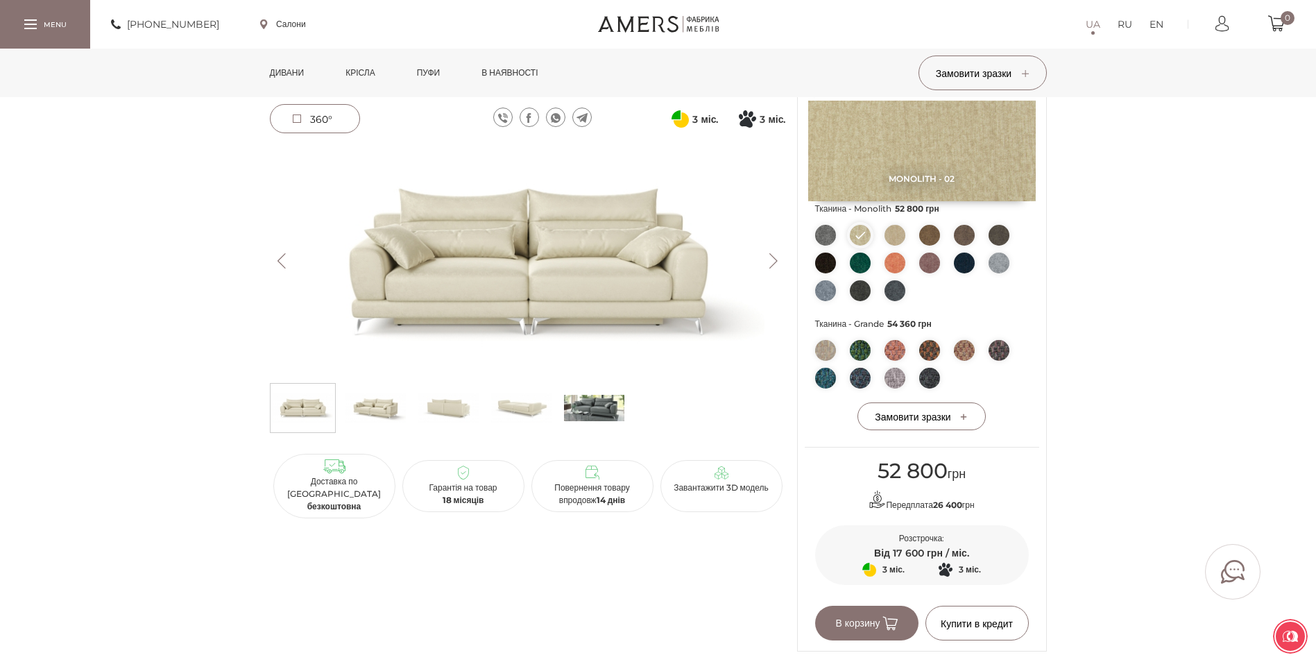
click at [825, 239] on img at bounding box center [825, 235] width 21 height 21
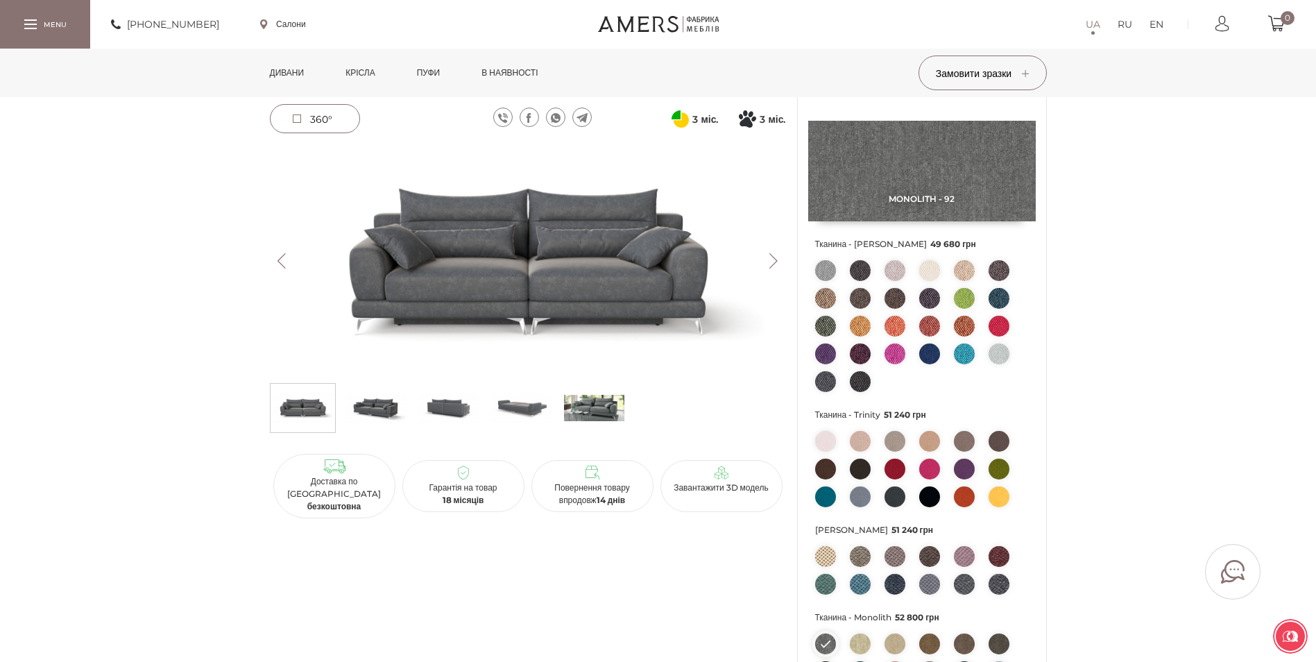
scroll to position [114, 0]
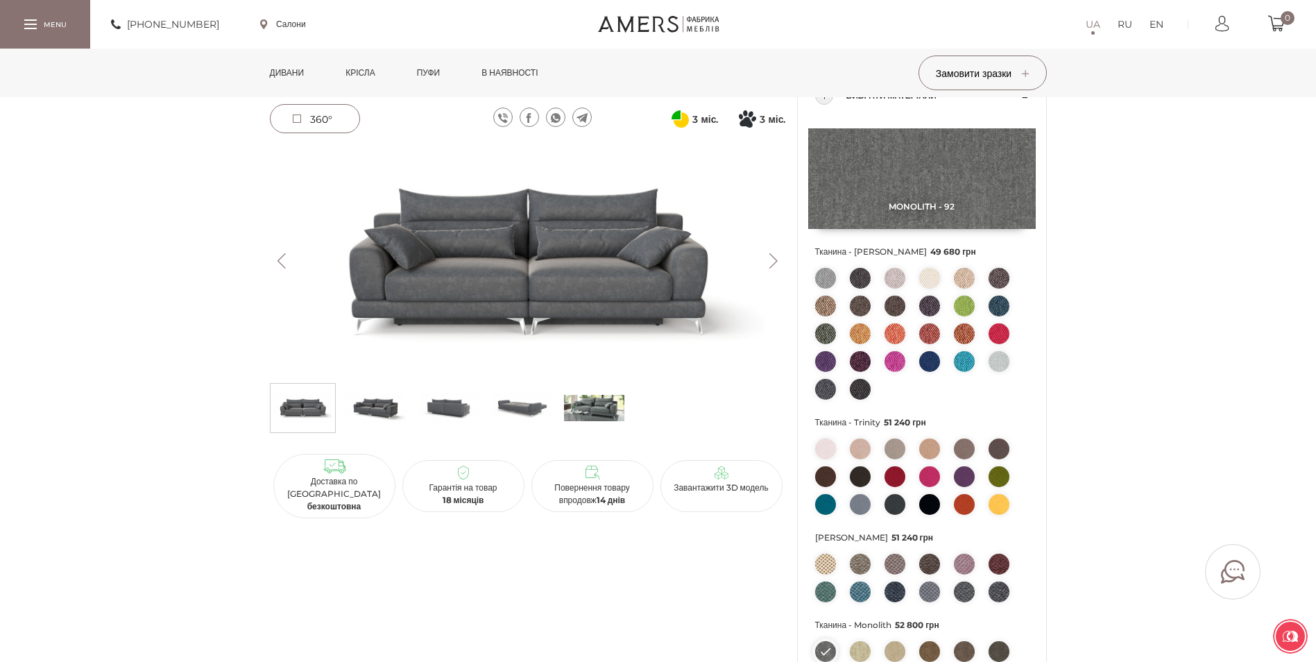
click at [816, 273] on img at bounding box center [825, 278] width 21 height 21
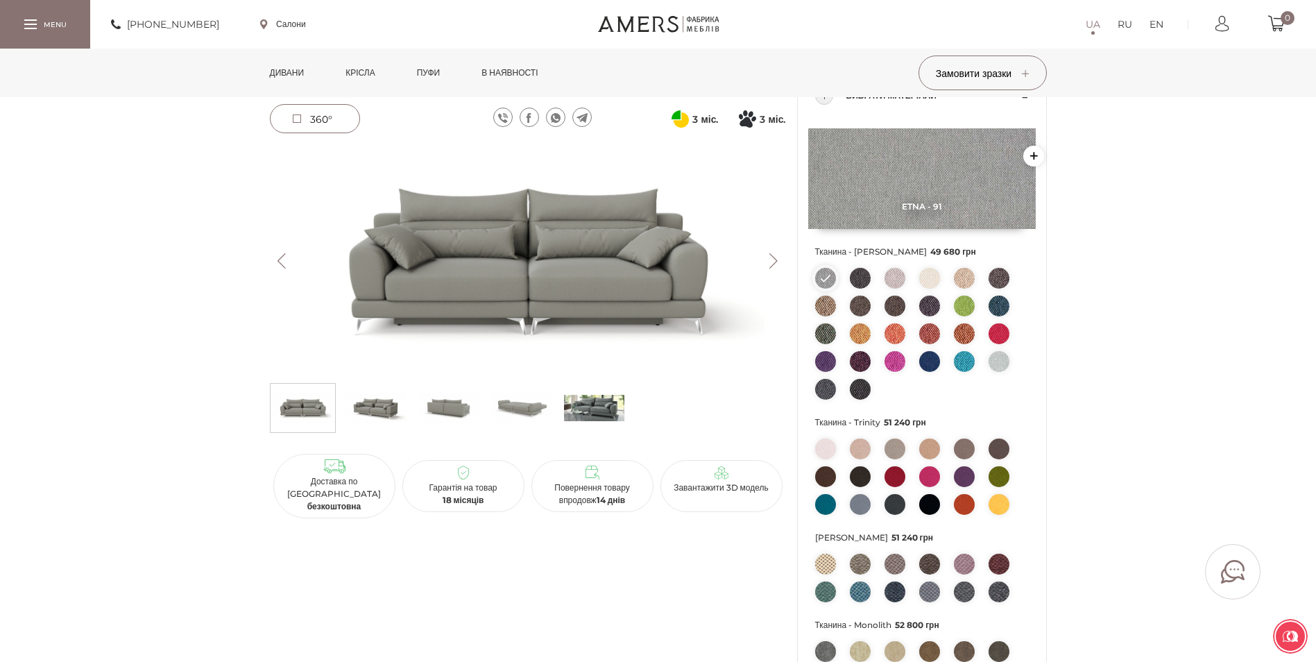
click at [843, 208] on span "Etna - 91" at bounding box center [921, 206] width 227 height 10
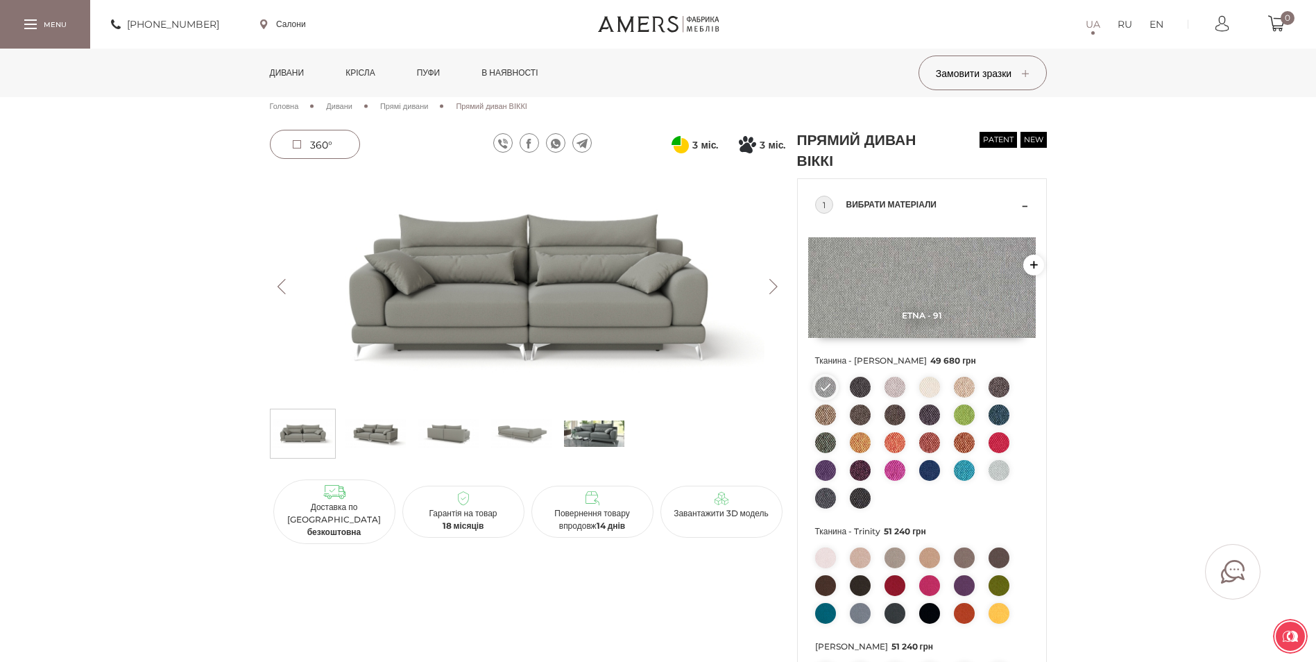
scroll to position [0, 0]
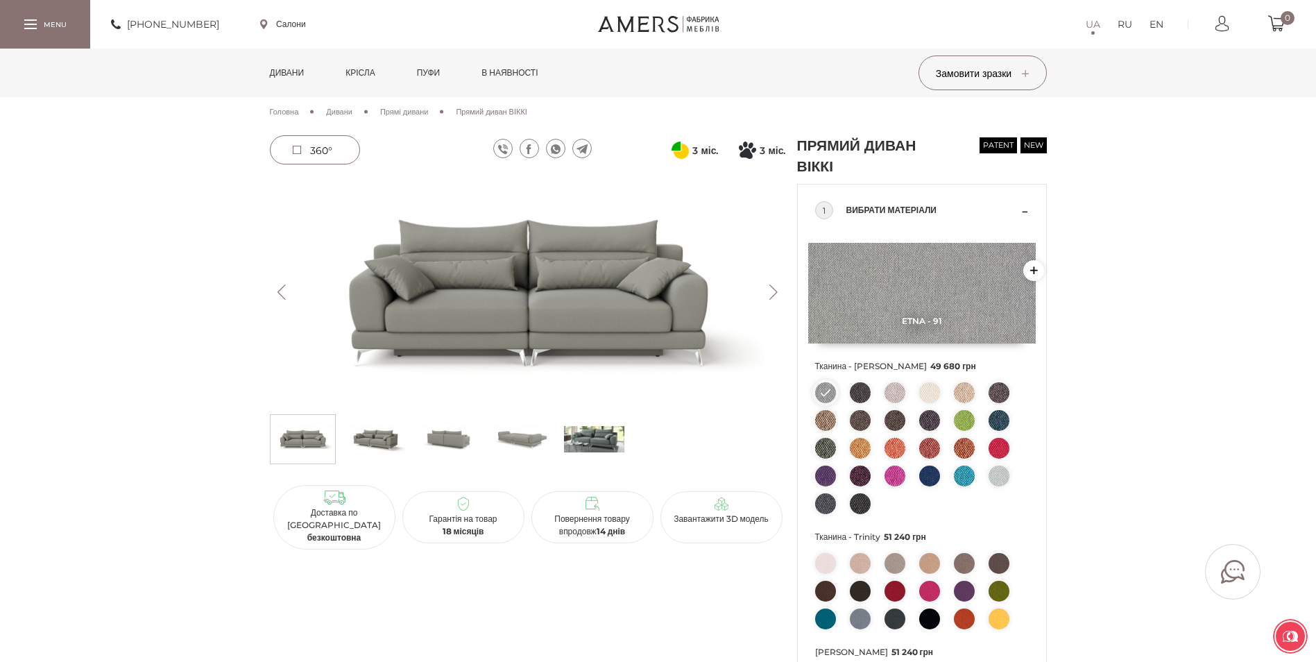
click at [603, 287] on img at bounding box center [528, 292] width 516 height 230
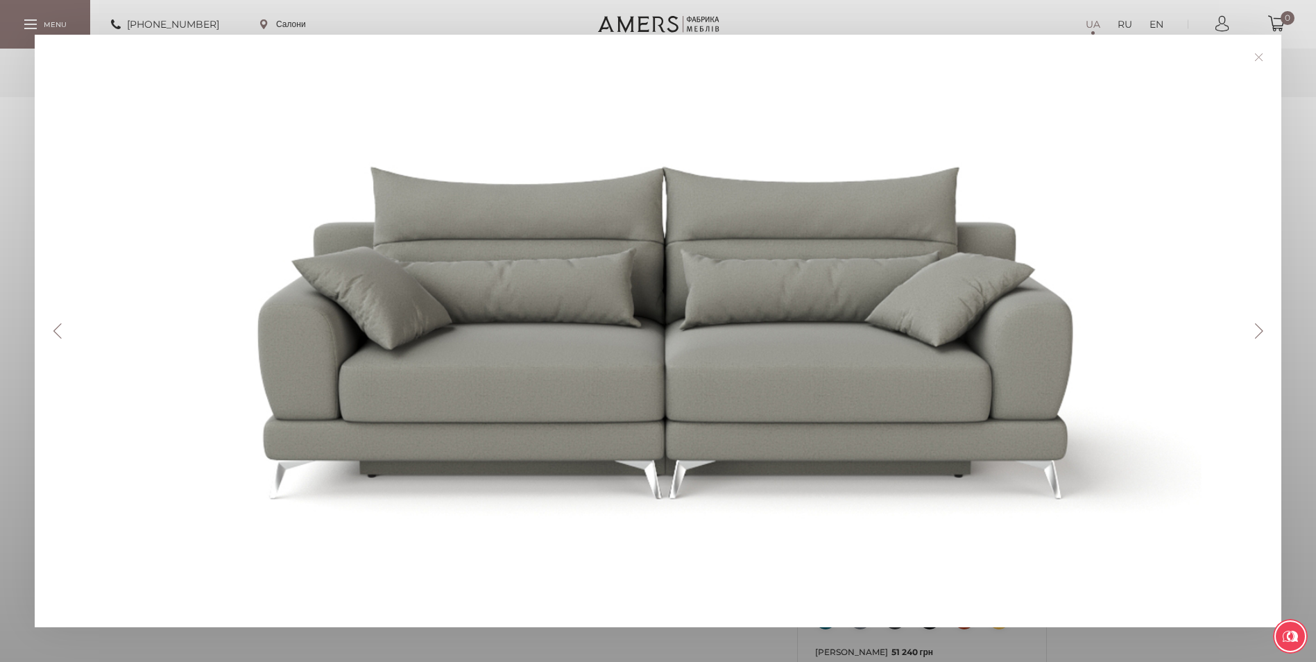
click at [1159, 307] on div at bounding box center [662, 330] width 1187 height 523
click at [1268, 51] on link at bounding box center [1258, 56] width 21 height 21
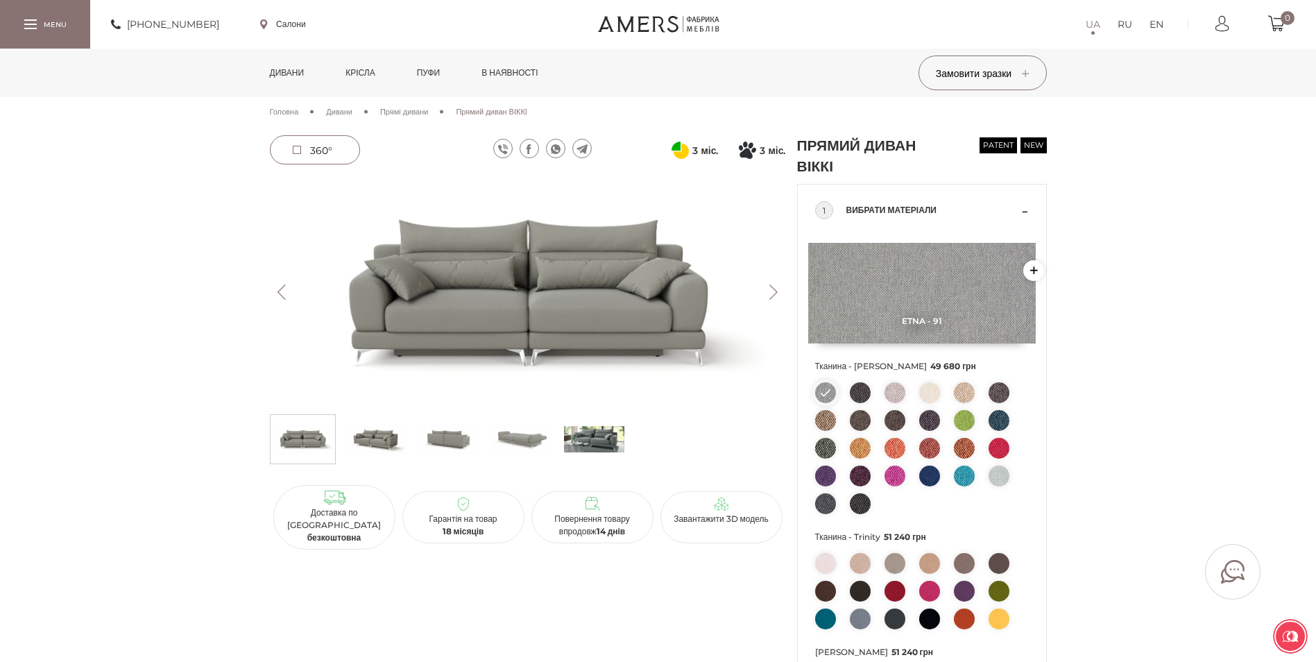
click at [944, 274] on img at bounding box center [921, 293] width 227 height 101
click at [572, 548] on div "3 міс. 3" at bounding box center [527, 658] width 527 height 1046
click at [915, 276] on img at bounding box center [921, 293] width 227 height 101
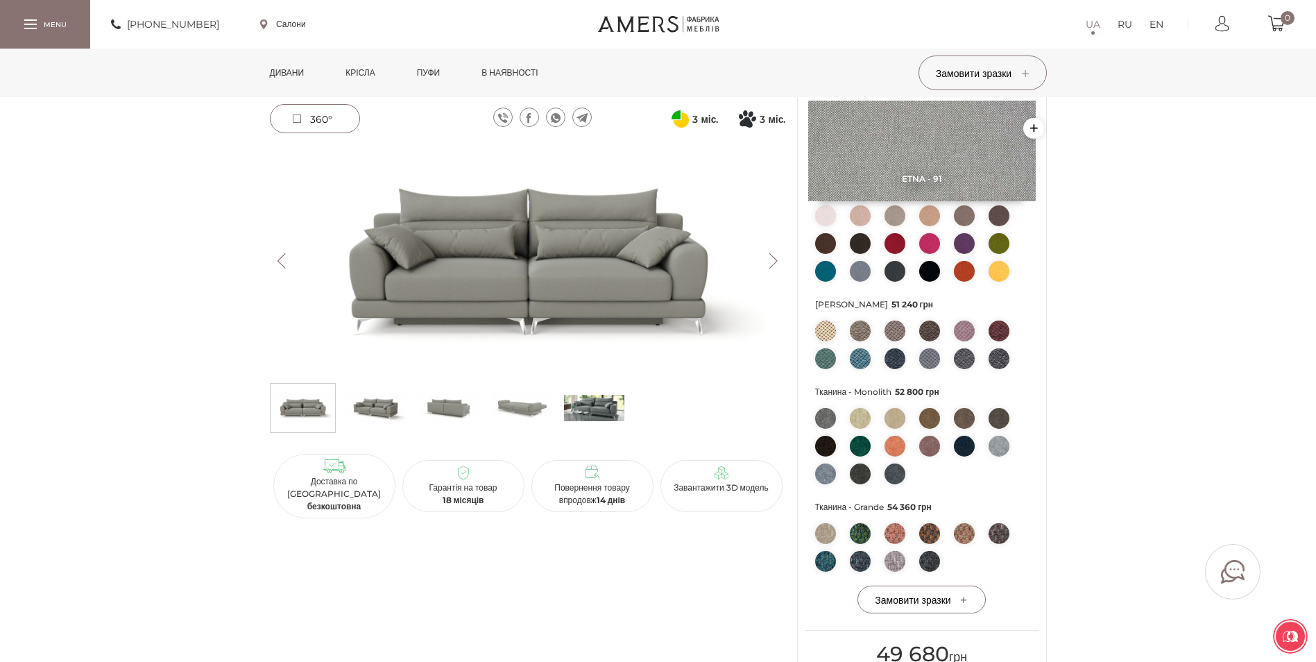
scroll to position [347, 0]
click at [565, 293] on img at bounding box center [528, 261] width 516 height 230
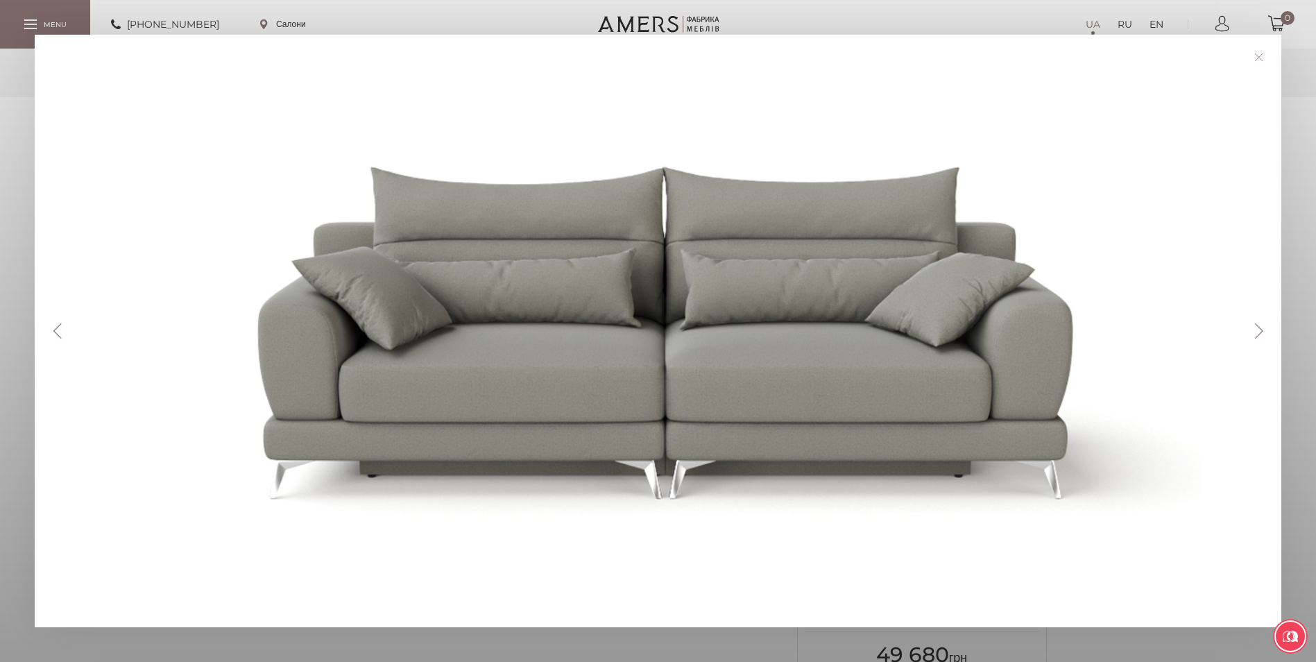
click at [752, 250] on div at bounding box center [662, 330] width 1187 height 523
drag, startPoint x: 752, startPoint y: 250, endPoint x: 602, endPoint y: 378, distance: 197.3
click at [602, 378] on div at bounding box center [662, 330] width 1187 height 523
click at [753, 336] on div at bounding box center [662, 330] width 1187 height 523
drag, startPoint x: 753, startPoint y: 336, endPoint x: 671, endPoint y: 293, distance: 92.4
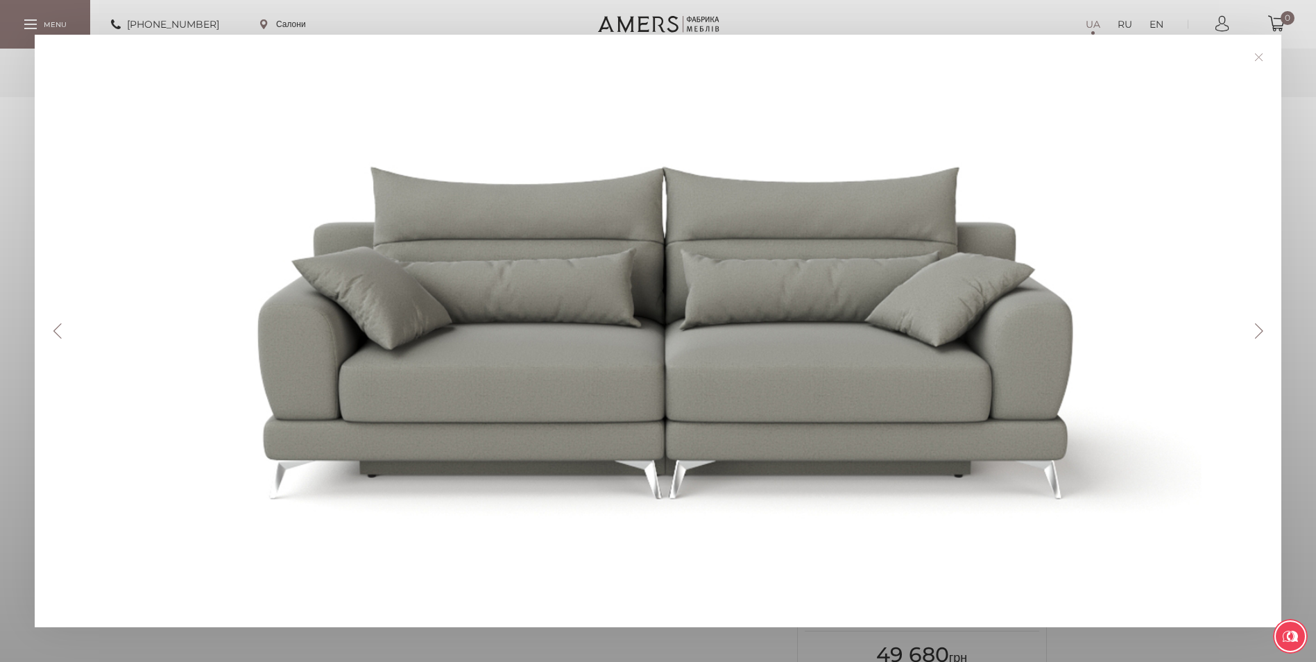
click at [643, 320] on div at bounding box center [662, 330] width 1187 height 523
